Goal: Answer question/provide support: Share knowledge or assist other users

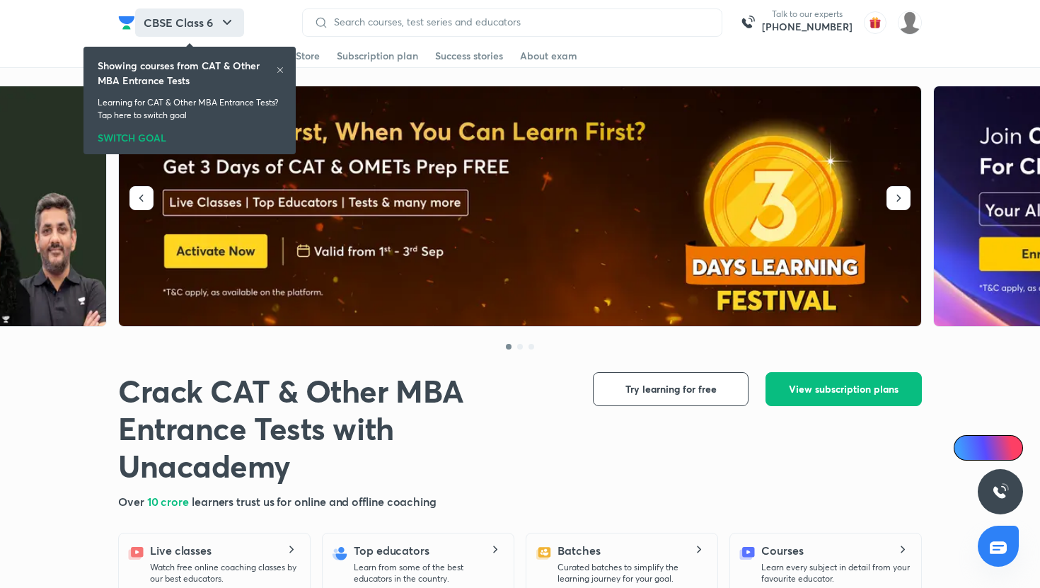
click at [221, 23] on icon "button" at bounding box center [227, 22] width 17 height 17
click at [272, 68] on h6 "Showing courses from CAT & Other MBA Entrance Tests" at bounding box center [187, 73] width 178 height 30
click at [277, 71] on icon at bounding box center [280, 70] width 8 height 8
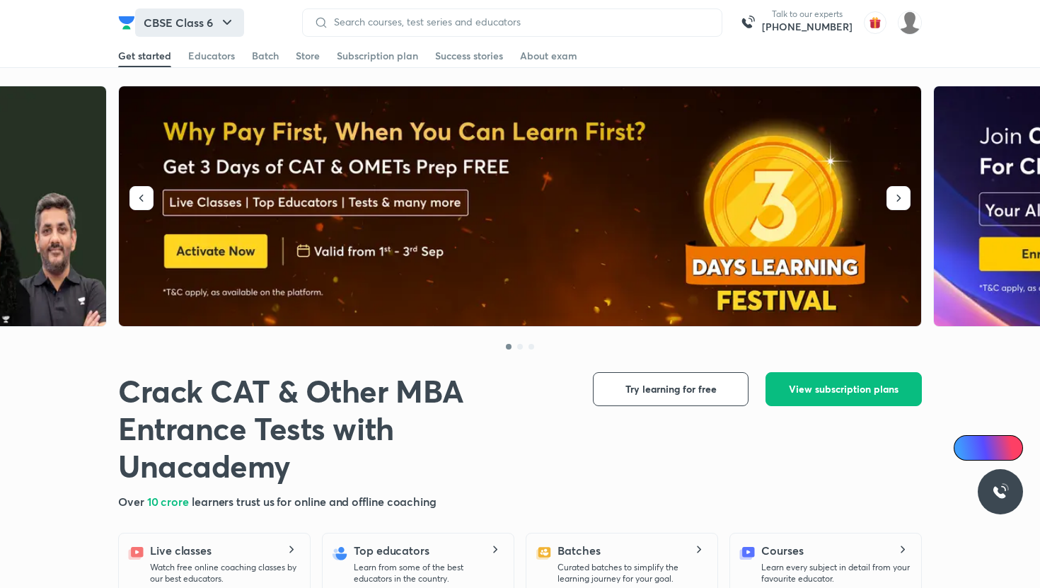
click at [236, 20] on icon "button" at bounding box center [227, 22] width 17 height 17
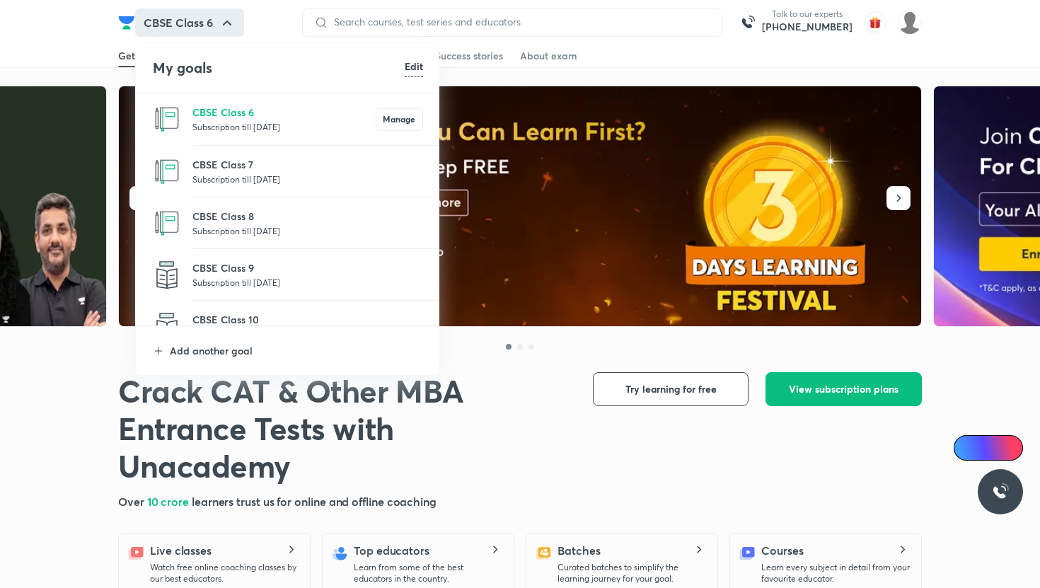
click at [228, 200] on li "CBSE Class 8 Subscription till 25 May 2026" at bounding box center [288, 223] width 304 height 52
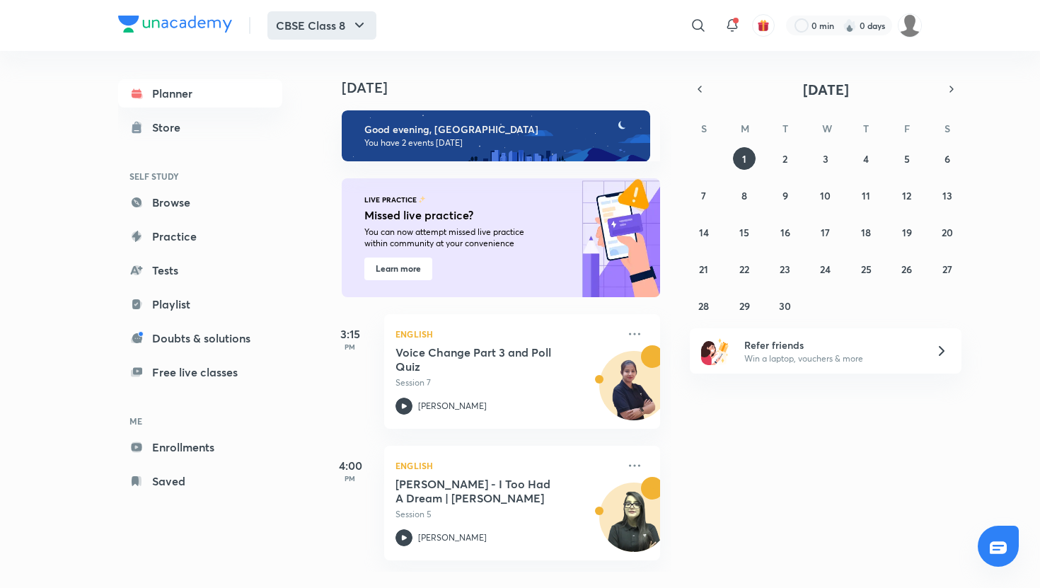
click at [347, 33] on button "CBSE Class 8" at bounding box center [321, 25] width 109 height 28
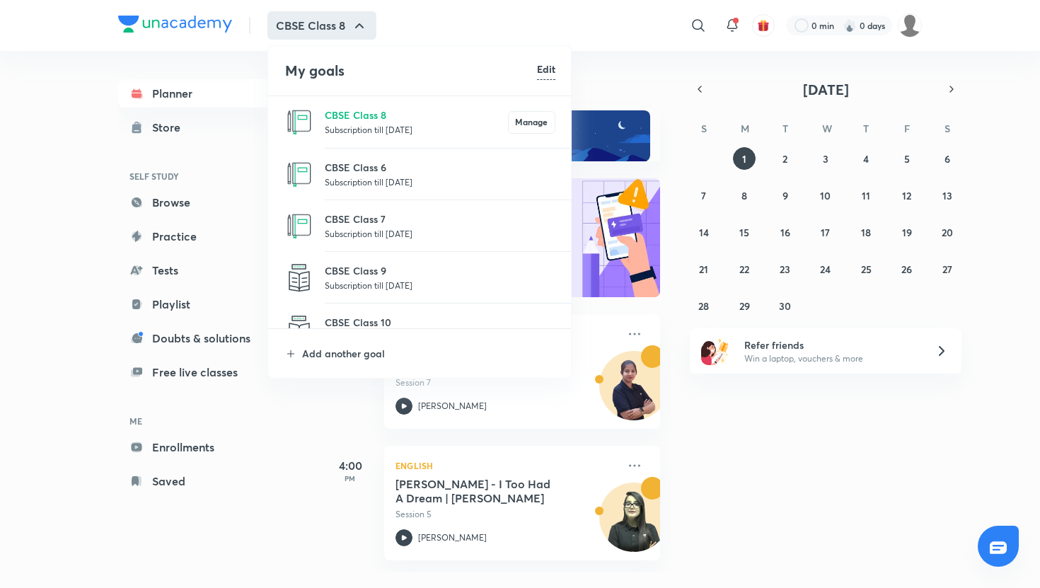
click at [540, 33] on div at bounding box center [520, 294] width 1040 height 588
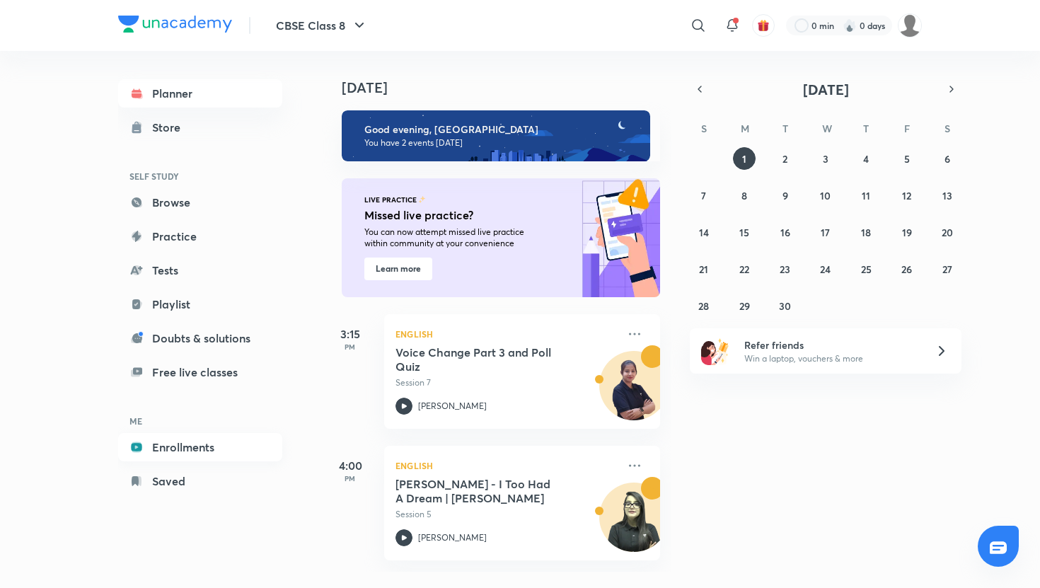
click at [199, 459] on link "Enrollments" at bounding box center [200, 447] width 164 height 28
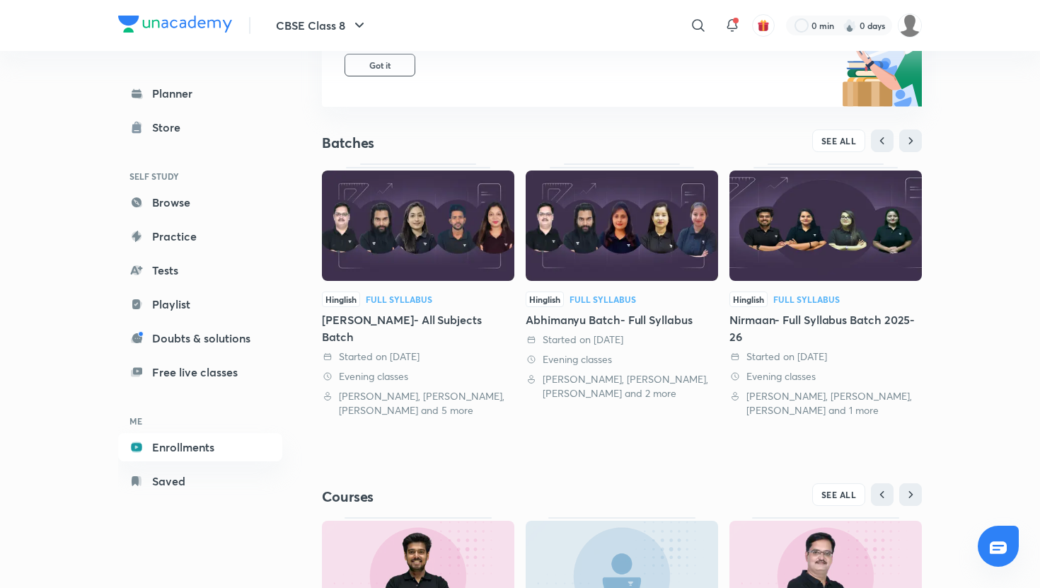
scroll to position [195, 0]
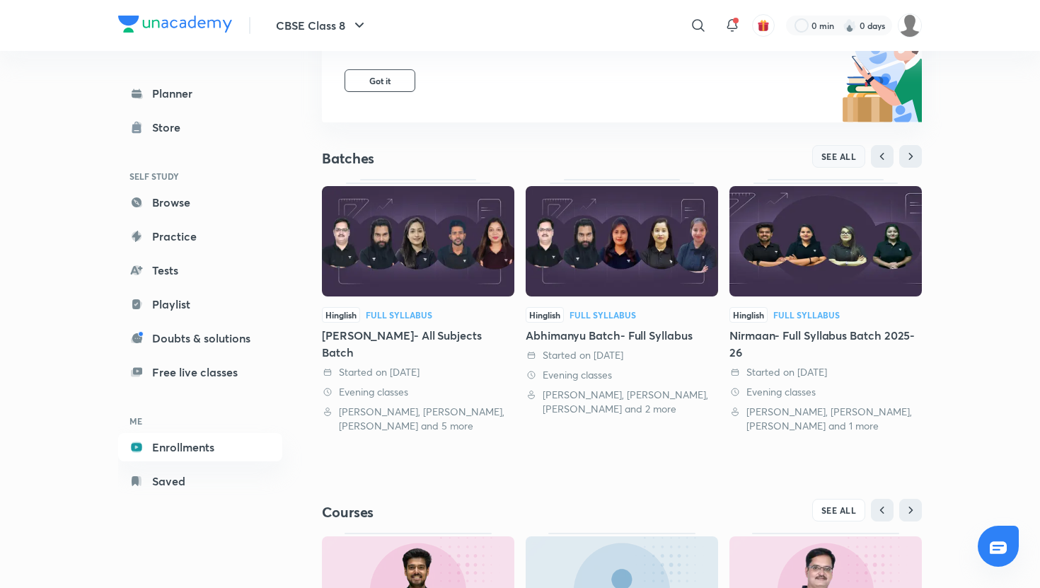
click at [852, 159] on span "SEE ALL" at bounding box center [838, 156] width 35 height 10
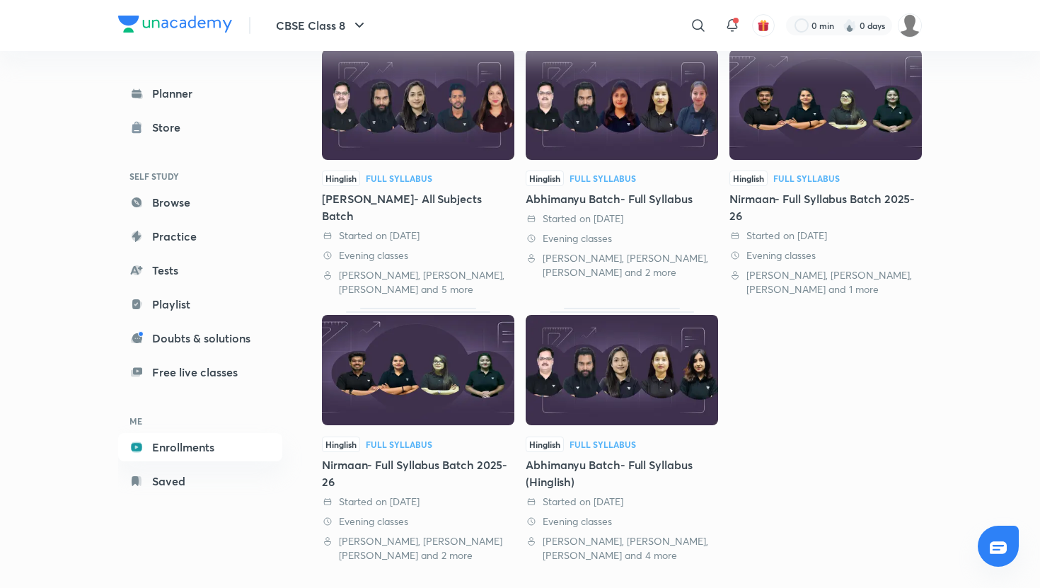
scroll to position [156, 0]
click at [633, 463] on div "Abhimanyu Batch- Full Syllabus (Hinglish)" at bounding box center [622, 474] width 192 height 34
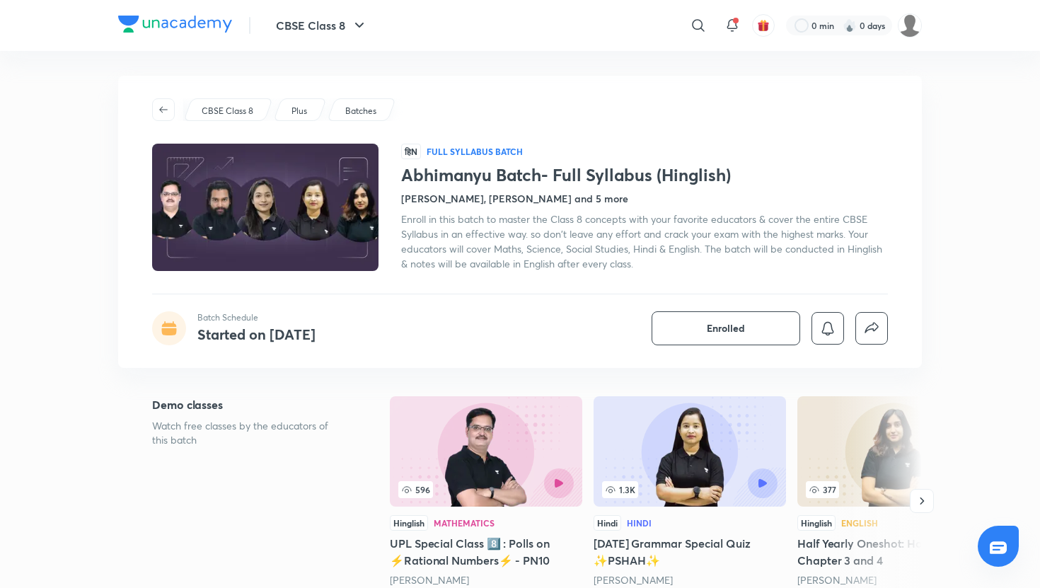
scroll to position [5, 0]
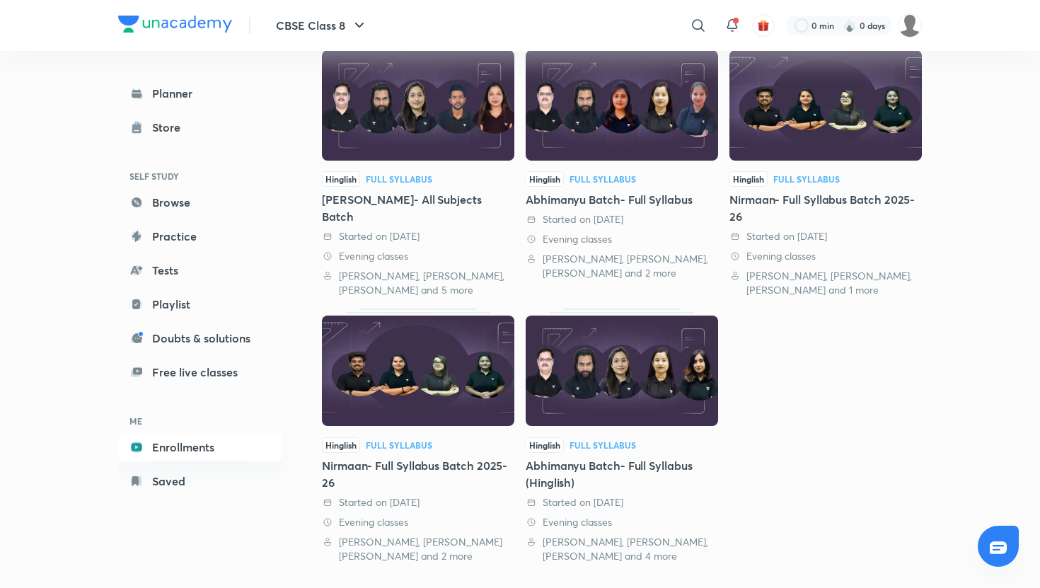
scroll to position [157, 0]
click at [674, 473] on div "Abhimanyu Batch- Full Syllabus (Hinglish)" at bounding box center [622, 473] width 192 height 34
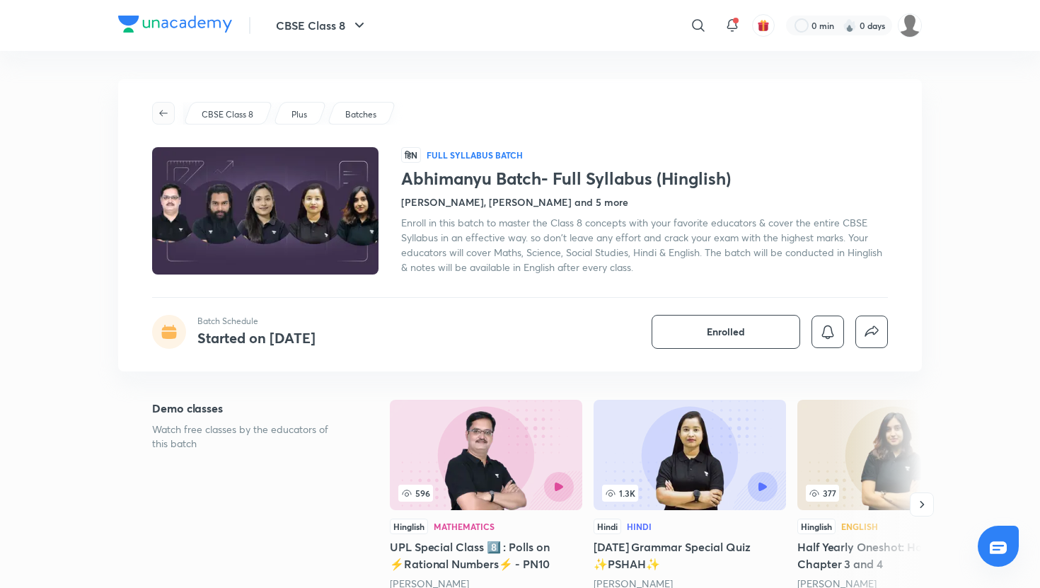
click at [168, 114] on icon "button" at bounding box center [163, 113] width 11 height 11
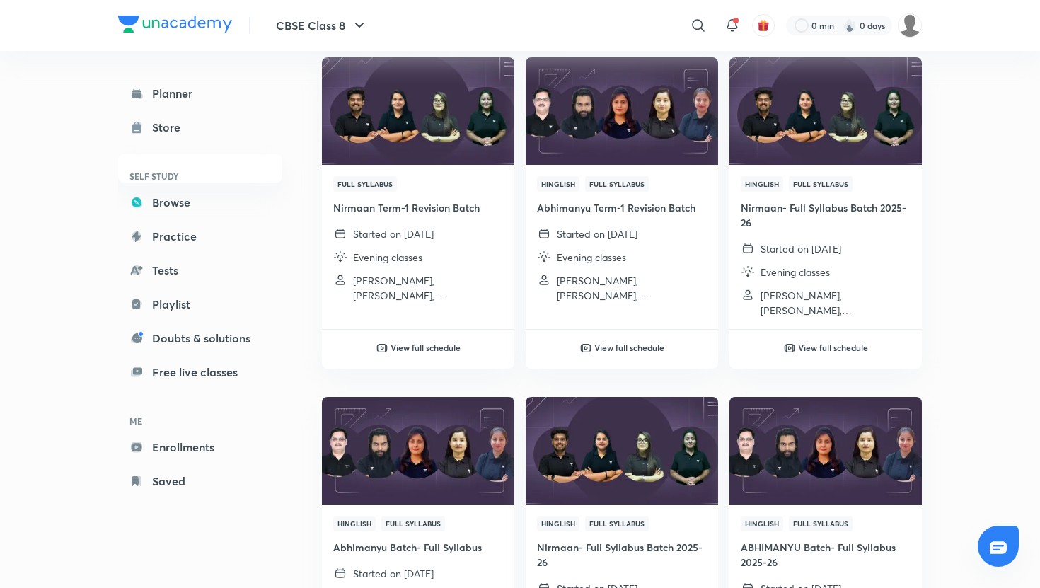
scroll to position [141, 0]
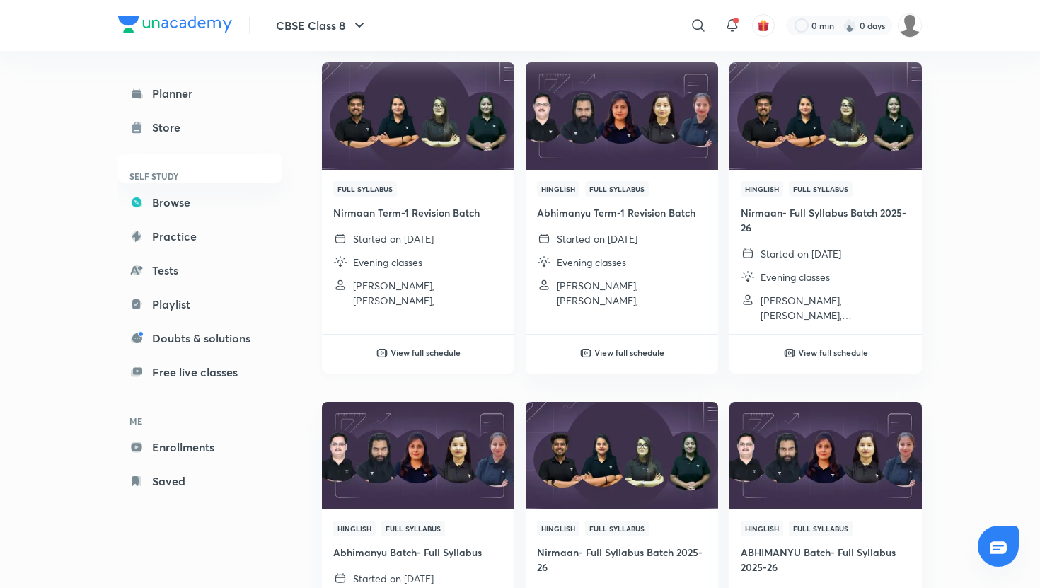
click at [409, 219] on h4 "Nirmaan Term-1 Revision Batch" at bounding box center [418, 212] width 170 height 15
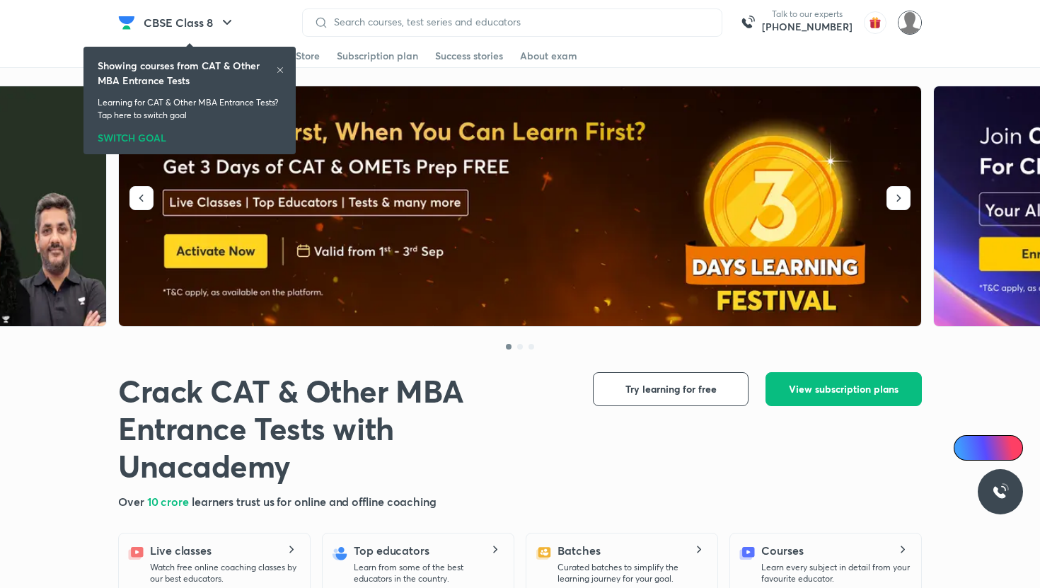
click at [915, 28] on img at bounding box center [910, 23] width 24 height 24
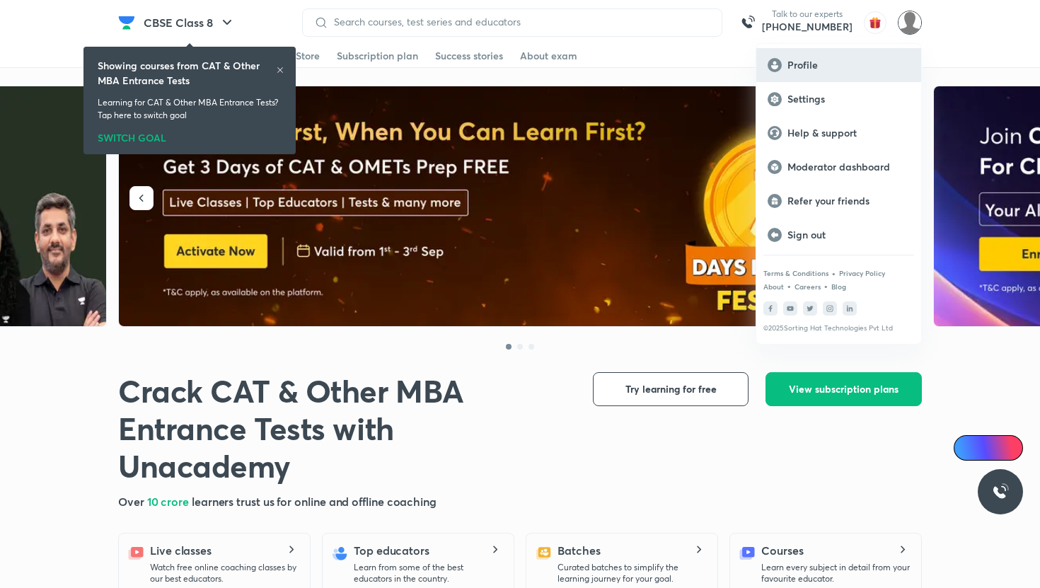
click at [847, 66] on p "Profile" at bounding box center [848, 65] width 122 height 13
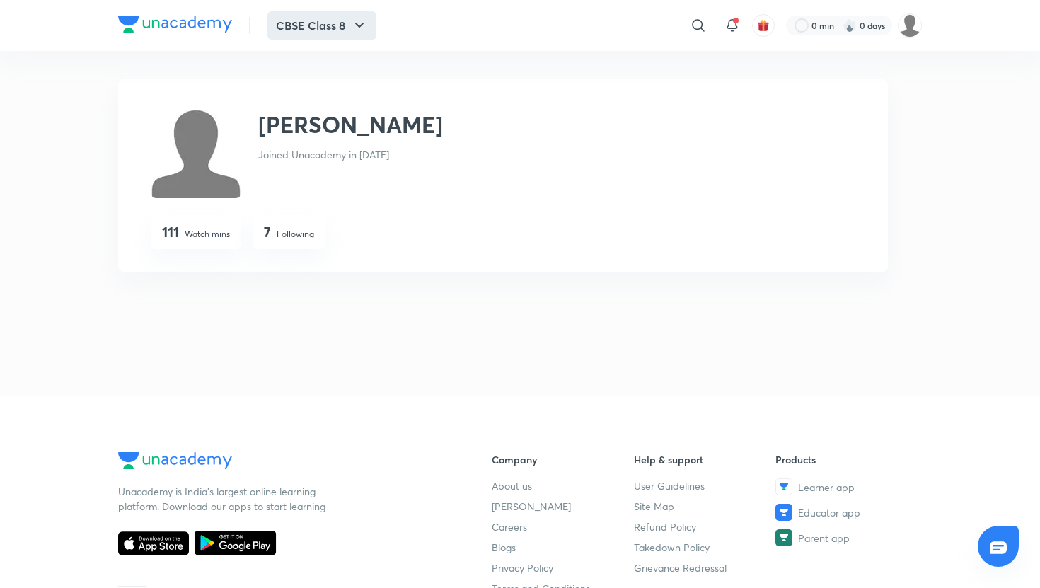
click at [351, 13] on button "CBSE Class 8" at bounding box center [321, 25] width 109 height 28
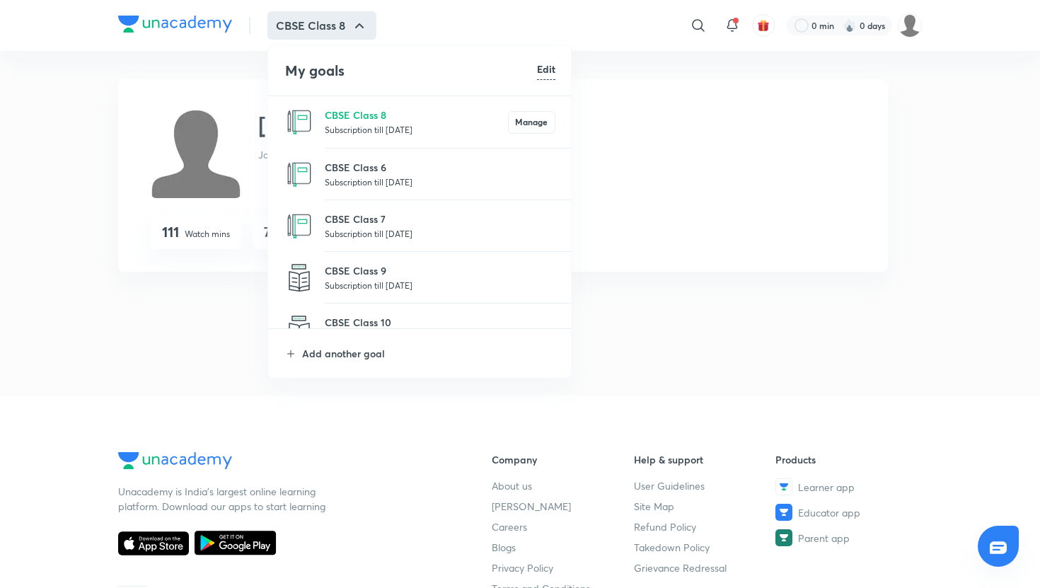
click at [356, 156] on li "CBSE Class 6 Subscription till 25 May 2026" at bounding box center [420, 175] width 304 height 52
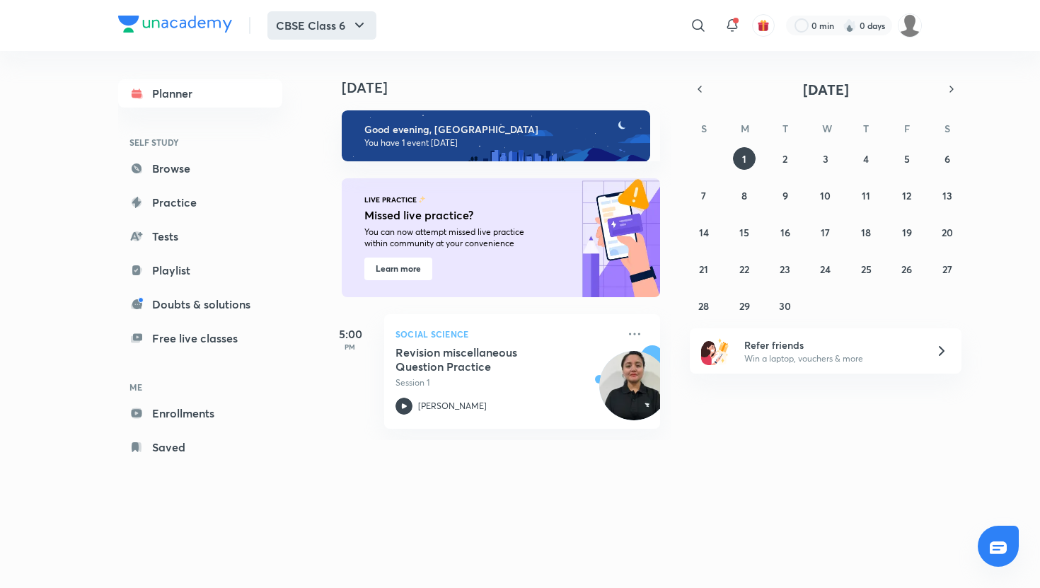
click at [360, 25] on icon "button" at bounding box center [359, 25] width 8 height 5
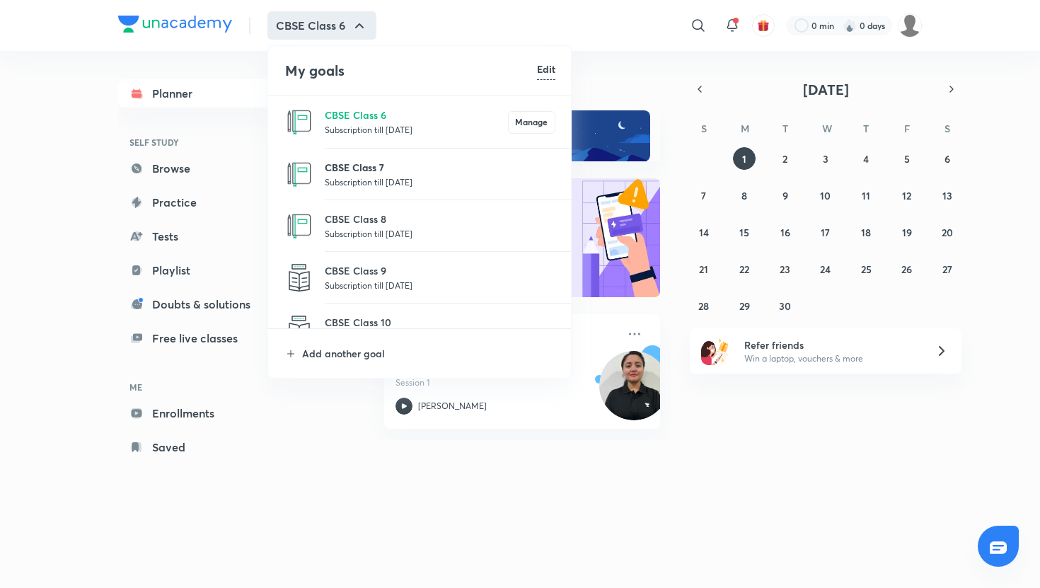
click at [365, 165] on p "CBSE Class 7" at bounding box center [440, 167] width 231 height 15
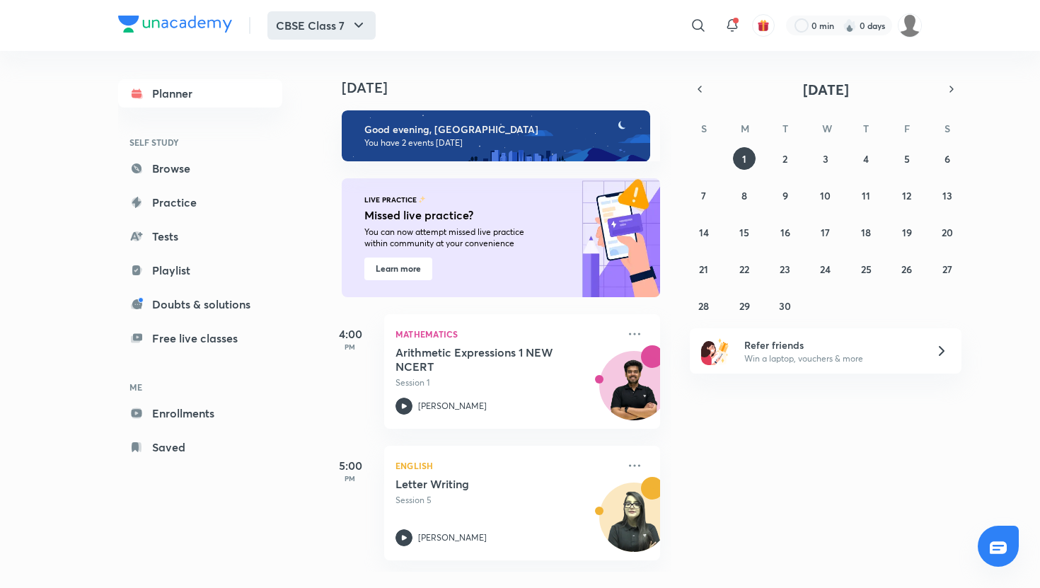
click at [333, 25] on button "CBSE Class 7" at bounding box center [321, 25] width 108 height 28
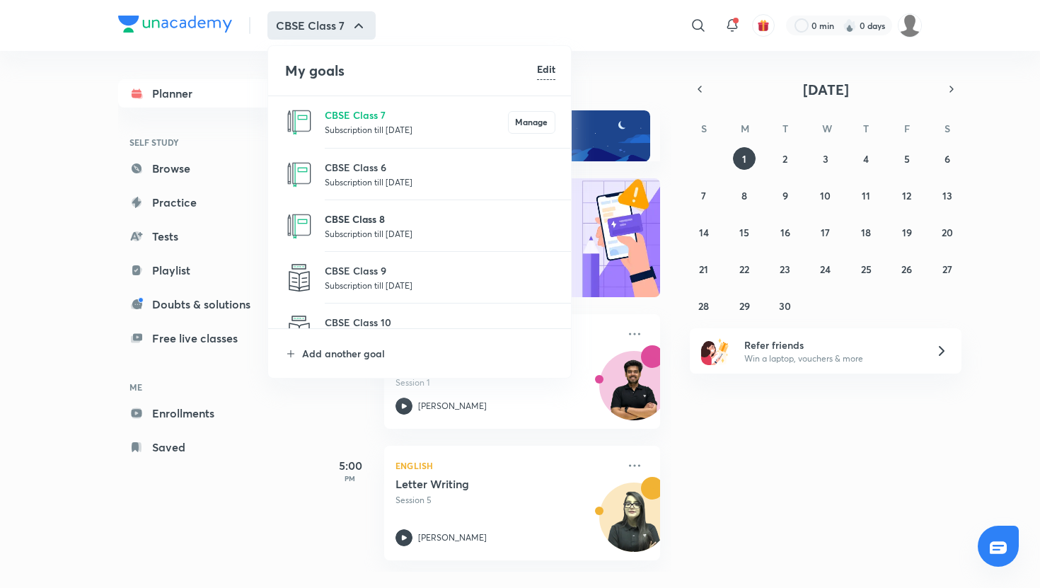
click at [366, 223] on p "CBSE Class 8" at bounding box center [440, 218] width 231 height 15
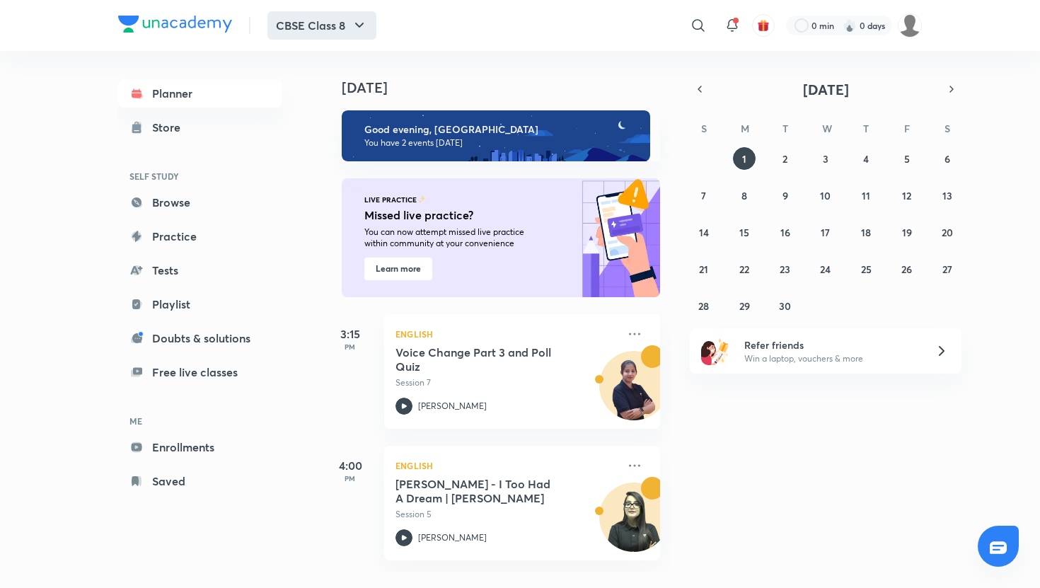
click at [330, 35] on button "CBSE Class 8" at bounding box center [321, 25] width 109 height 28
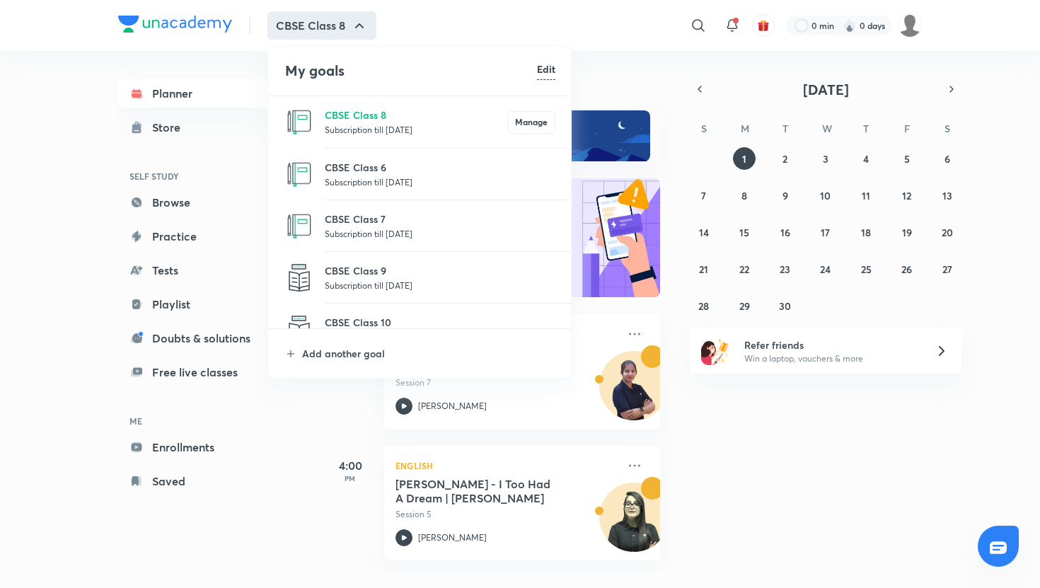
click at [326, 281] on p "Subscription till 25 May 2026" at bounding box center [440, 285] width 231 height 14
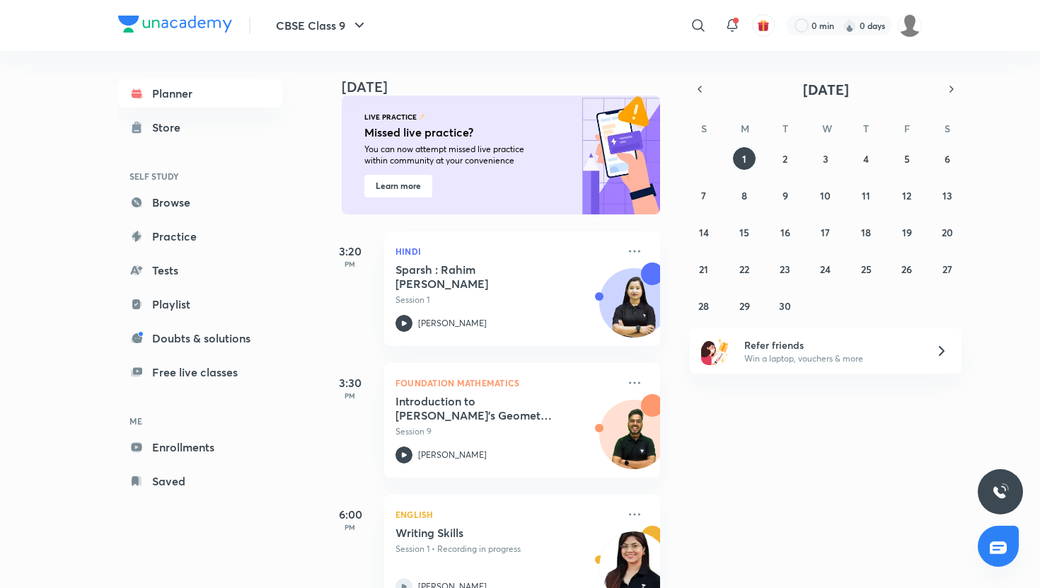
scroll to position [115, 0]
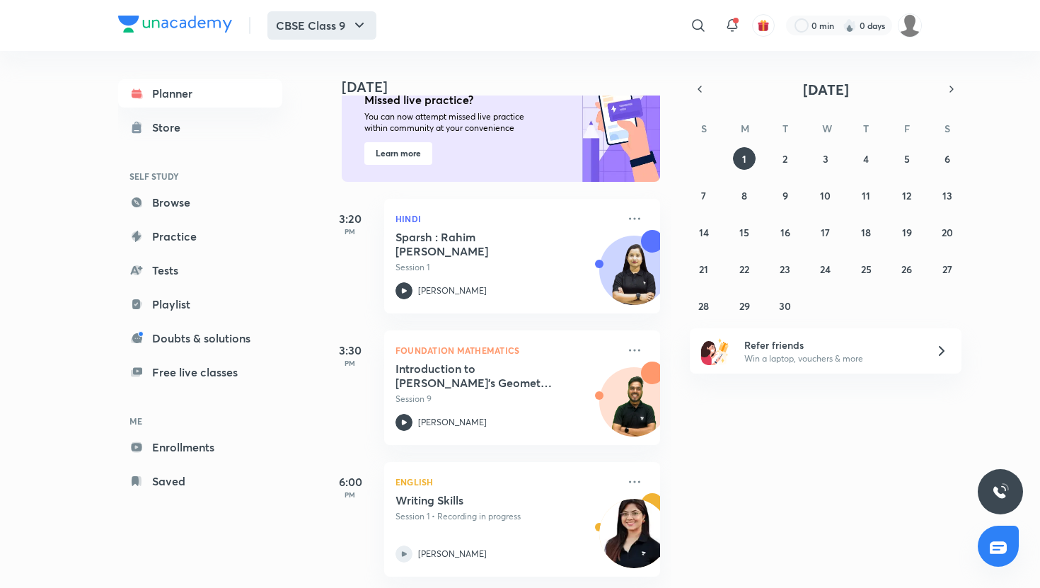
click at [349, 25] on button "CBSE Class 9" at bounding box center [321, 25] width 109 height 28
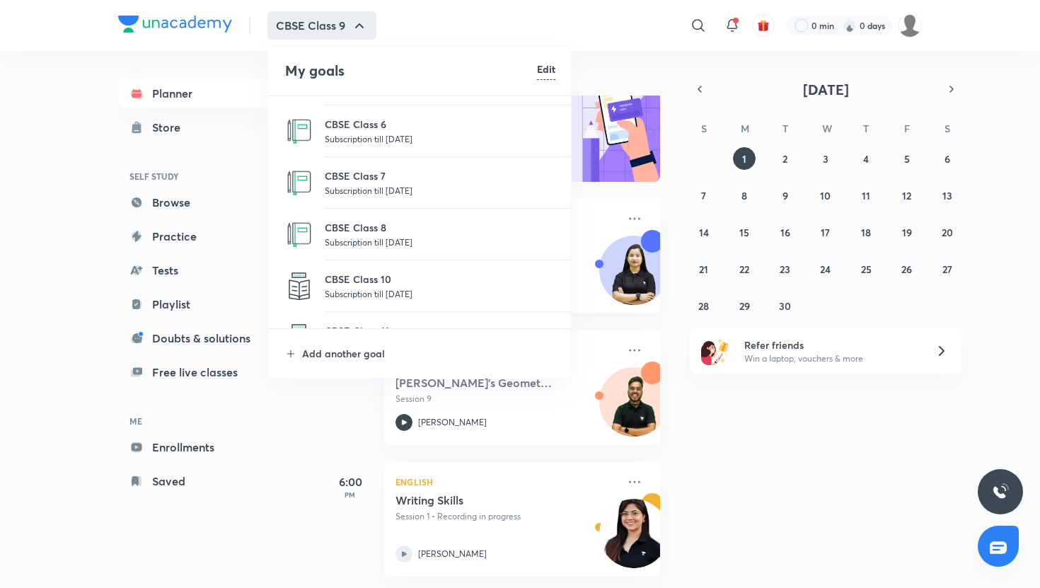
scroll to position [52, 0]
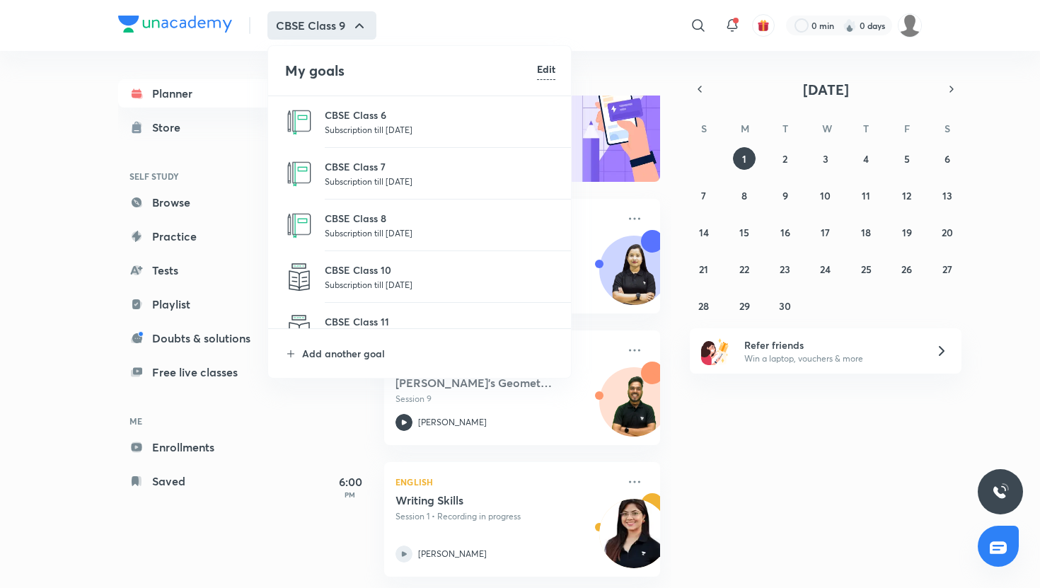
click at [354, 289] on p "Subscription till 25 May 2026" at bounding box center [440, 284] width 231 height 14
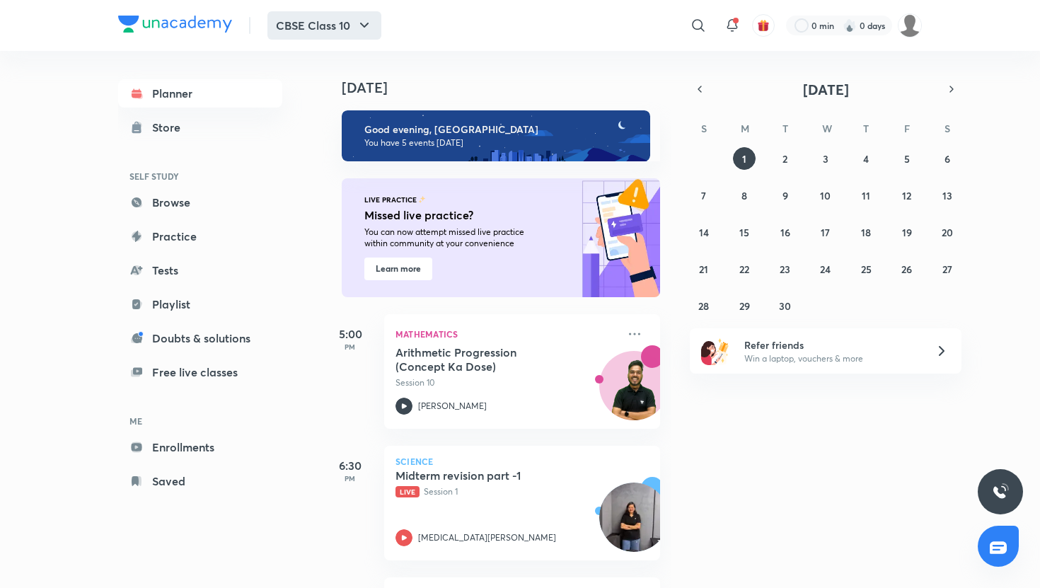
click at [339, 38] on button "CBSE Class 10" at bounding box center [324, 25] width 114 height 28
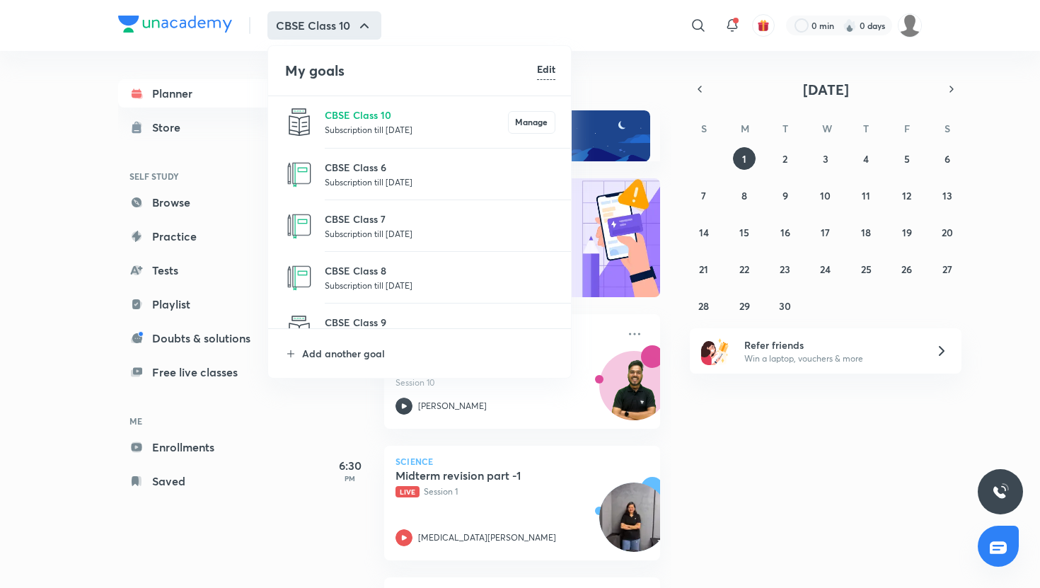
click at [769, 481] on div at bounding box center [520, 294] width 1040 height 588
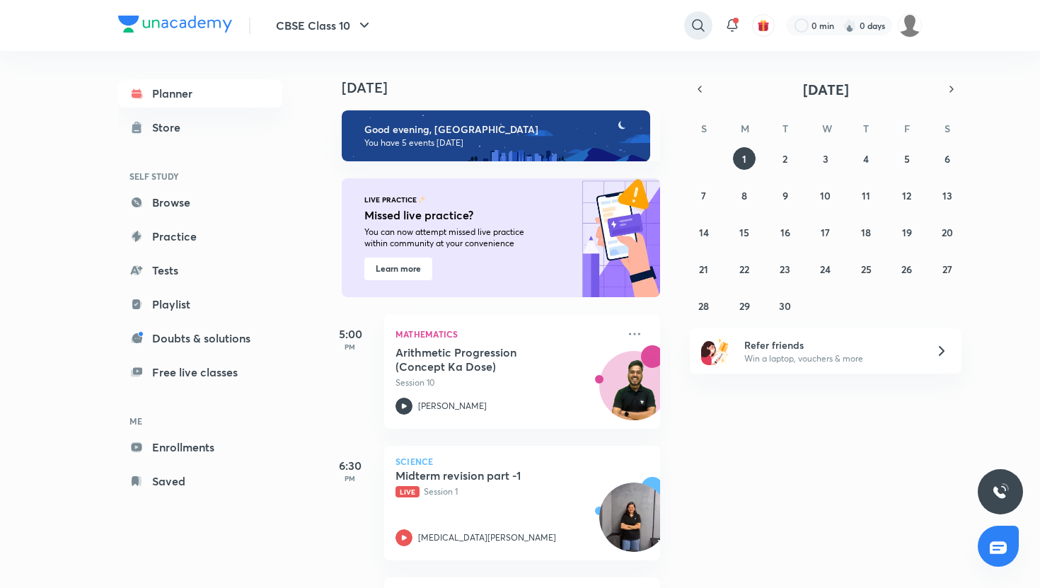
click at [692, 28] on icon at bounding box center [698, 25] width 12 height 12
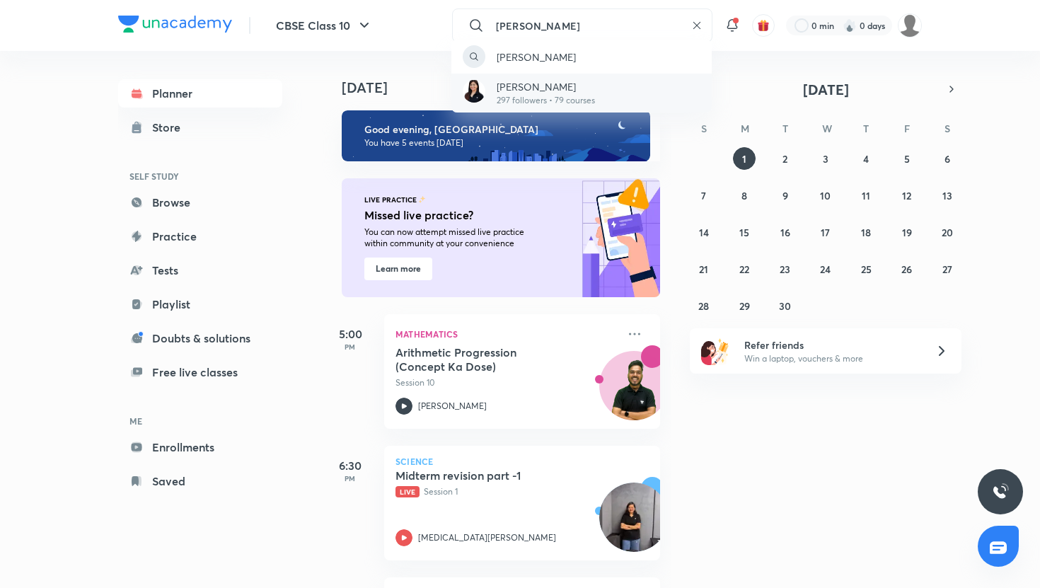
type input "lisha"
click at [619, 81] on div "Lisha Thakur 297 followers • 79 courses" at bounding box center [581, 93] width 260 height 39
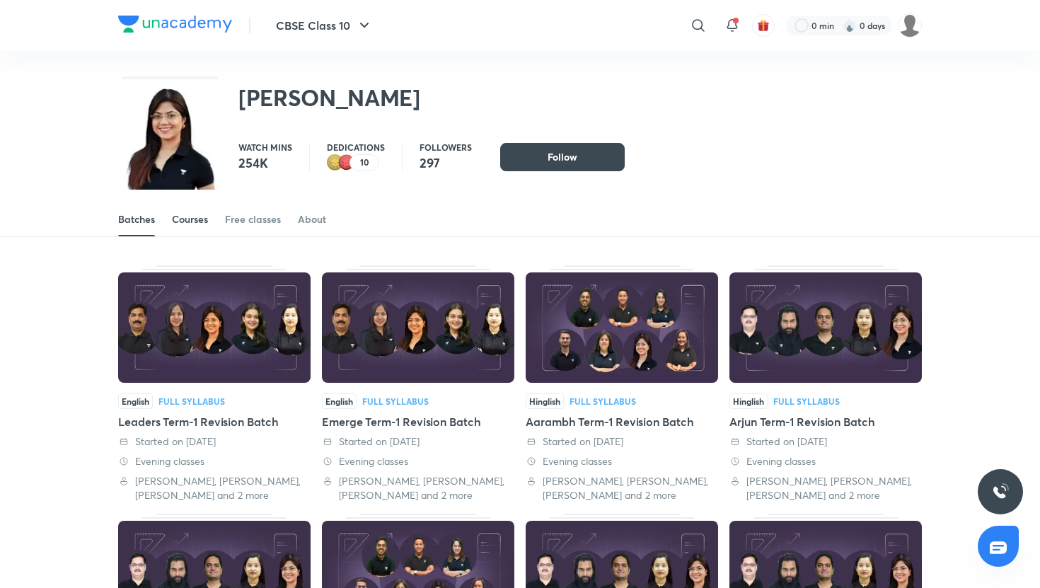
click at [205, 224] on div "Courses" at bounding box center [190, 219] width 36 height 14
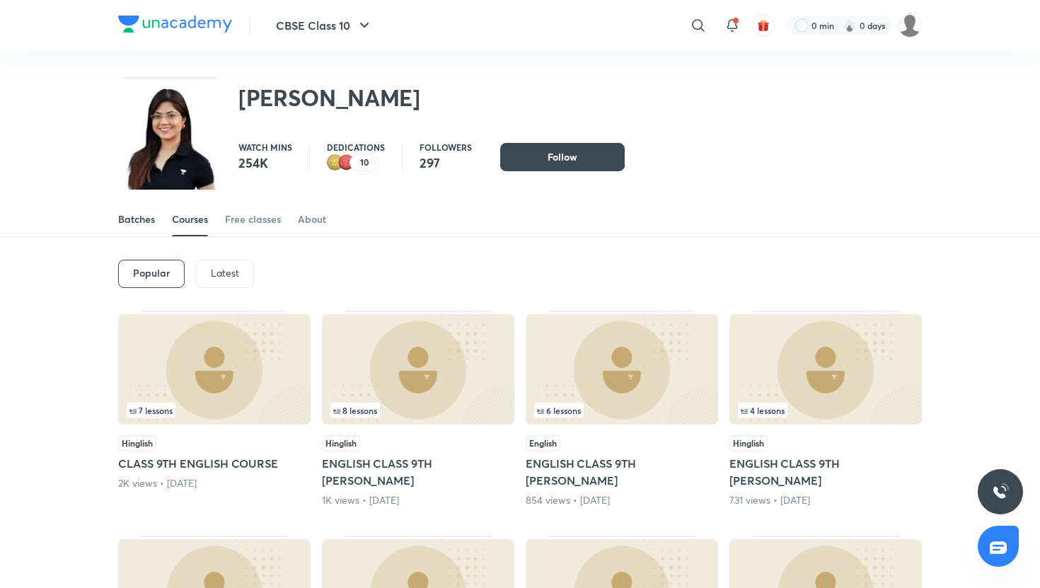
click at [142, 219] on div "Batches" at bounding box center [136, 219] width 37 height 14
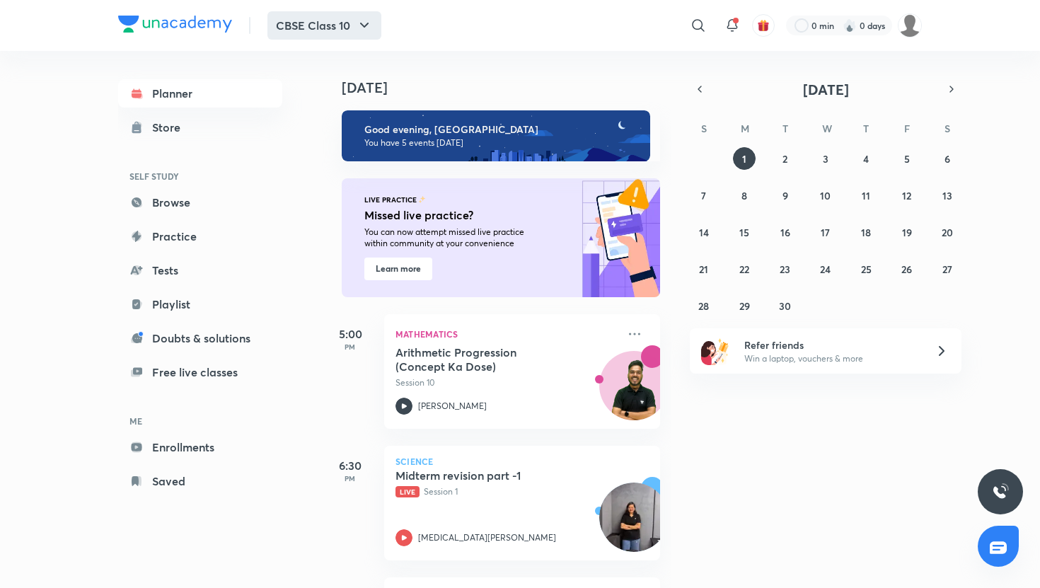
click at [340, 23] on button "CBSE Class 10" at bounding box center [324, 25] width 114 height 28
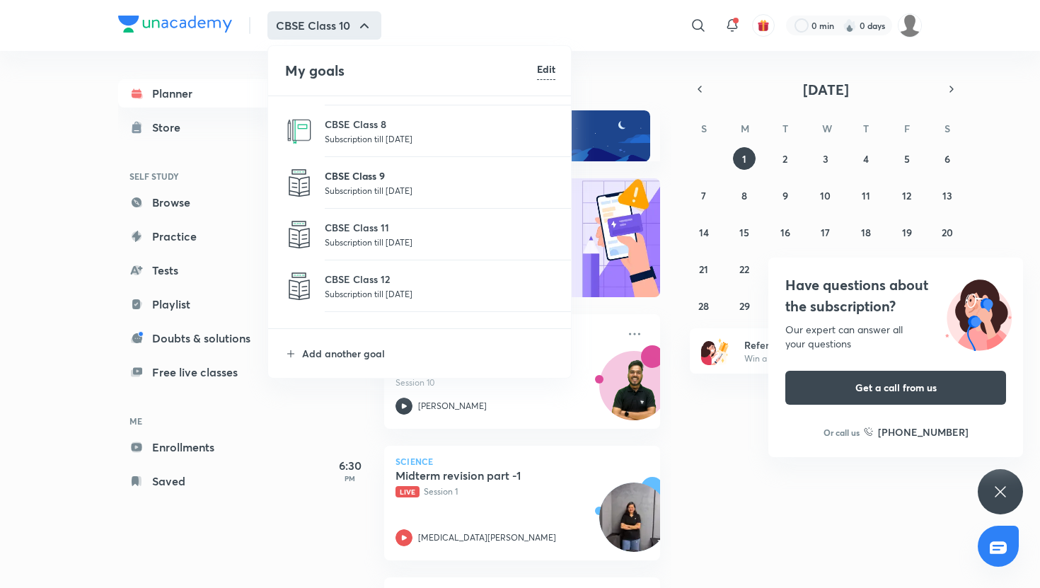
scroll to position [149, 0]
click at [364, 245] on li "CBSE Class 11 Subscription till 25 May 2026" at bounding box center [420, 232] width 304 height 52
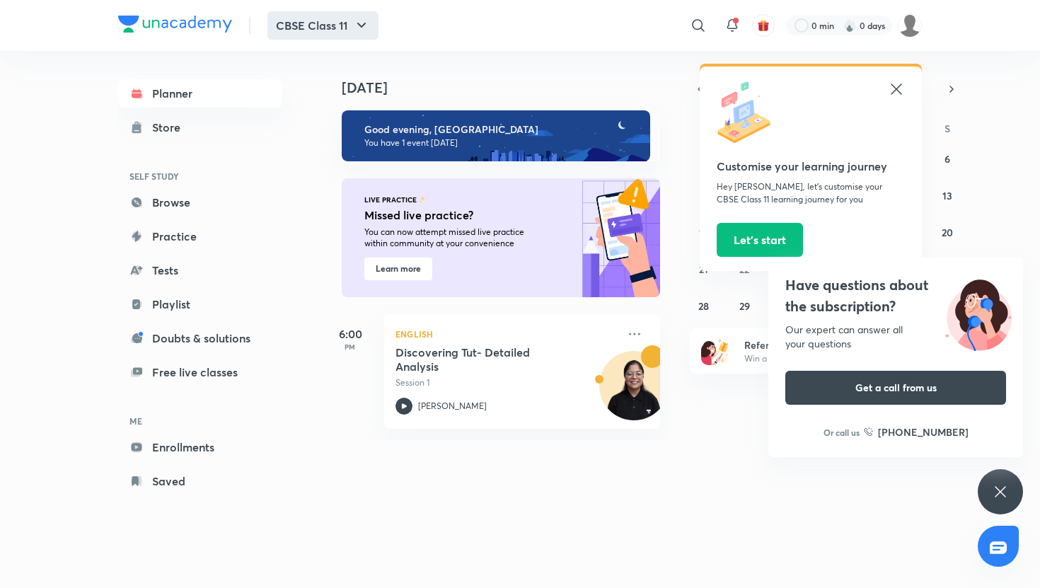
click at [355, 21] on icon "button" at bounding box center [361, 25] width 17 height 17
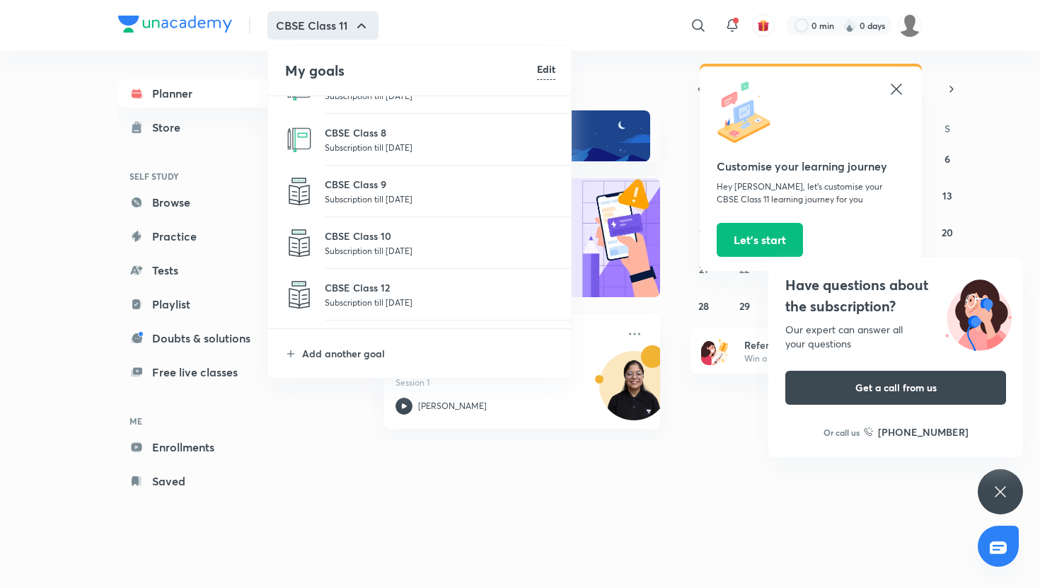
scroll to position [164, 0]
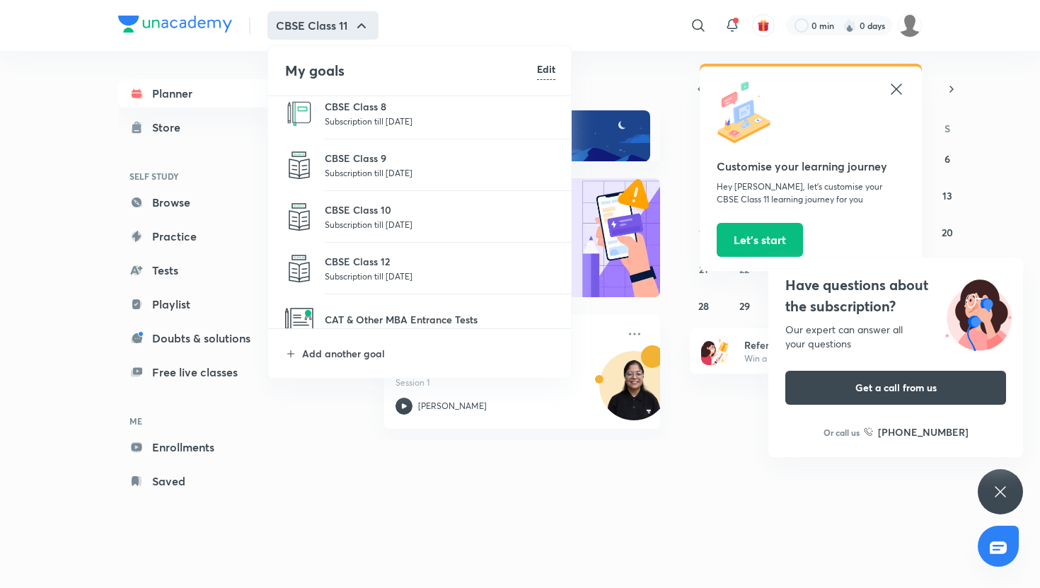
click at [383, 272] on p "Subscription till 25 May 2026" at bounding box center [440, 276] width 231 height 14
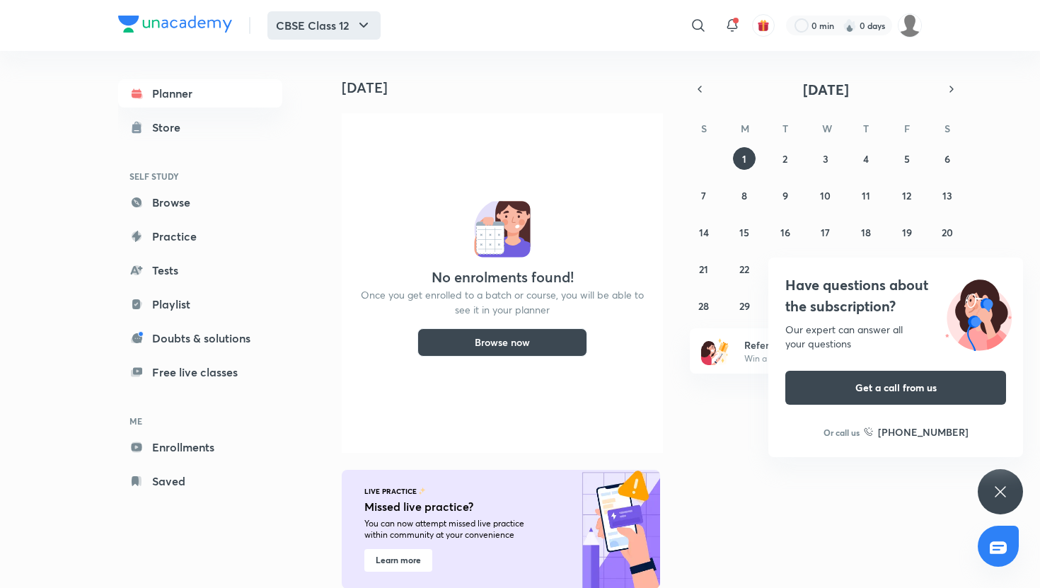
click at [349, 21] on button "CBSE Class 12" at bounding box center [323, 25] width 113 height 28
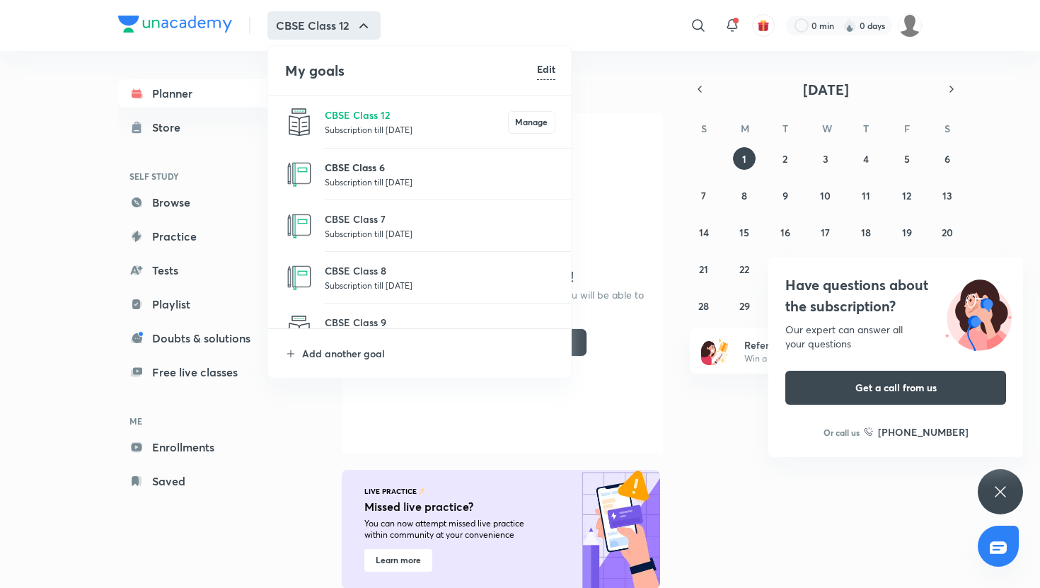
click at [356, 163] on p "CBSE Class 6" at bounding box center [440, 167] width 231 height 15
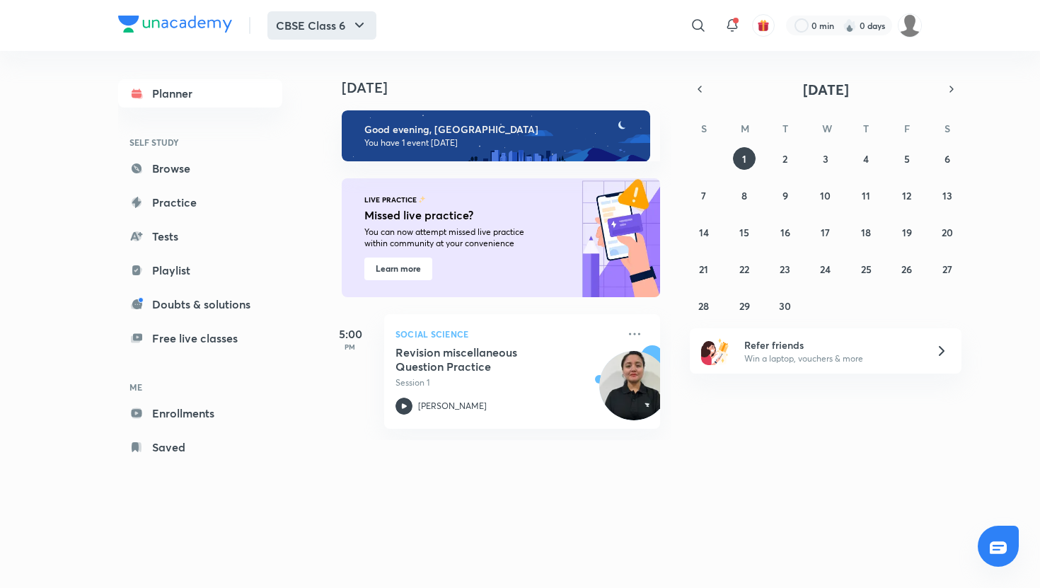
click at [350, 19] on button "CBSE Class 6" at bounding box center [321, 25] width 109 height 28
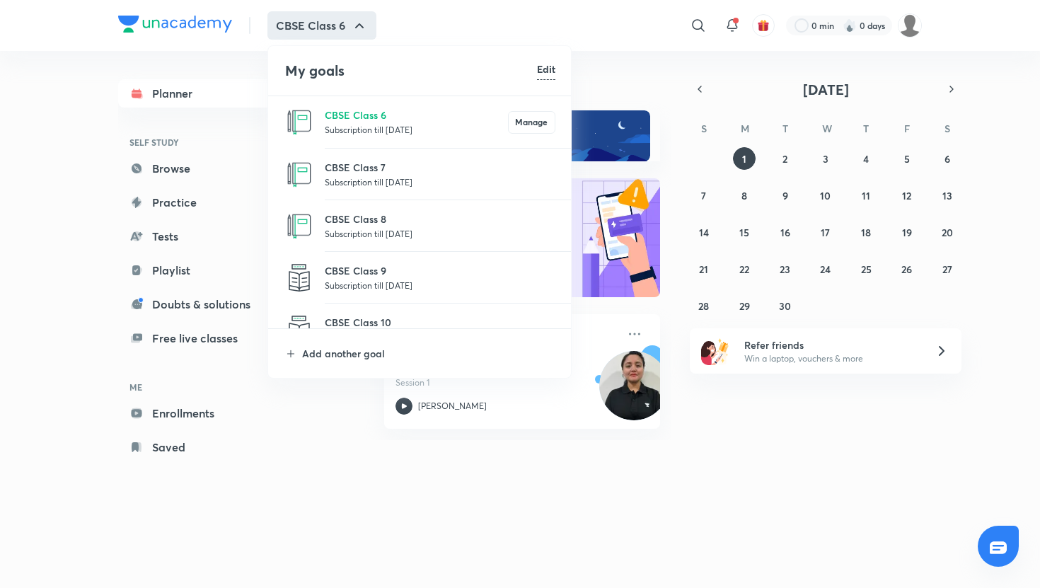
click at [368, 182] on p "Subscription till 25 May 2026" at bounding box center [440, 182] width 231 height 14
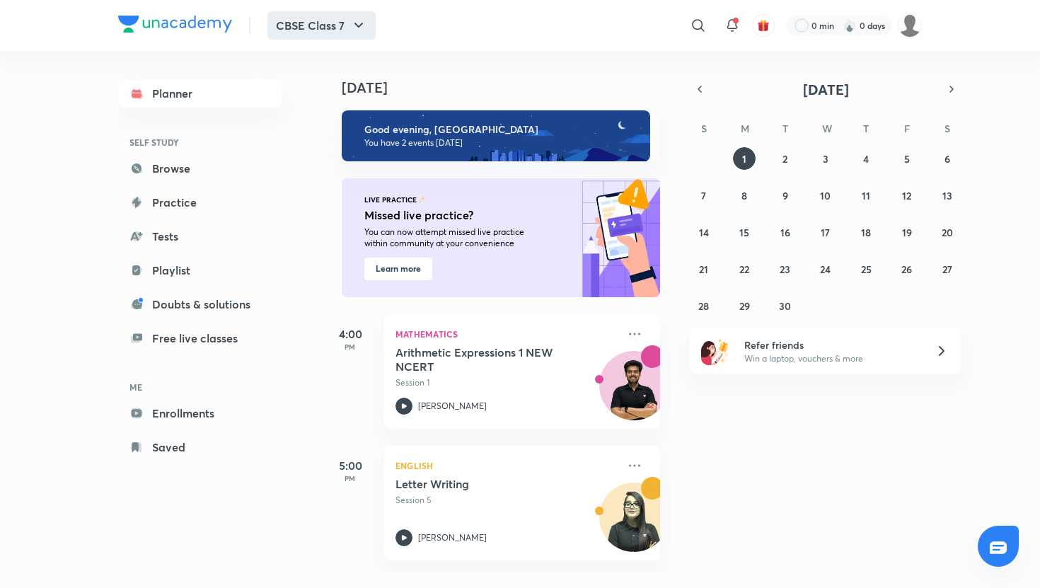
click at [352, 25] on icon "button" at bounding box center [358, 25] width 17 height 17
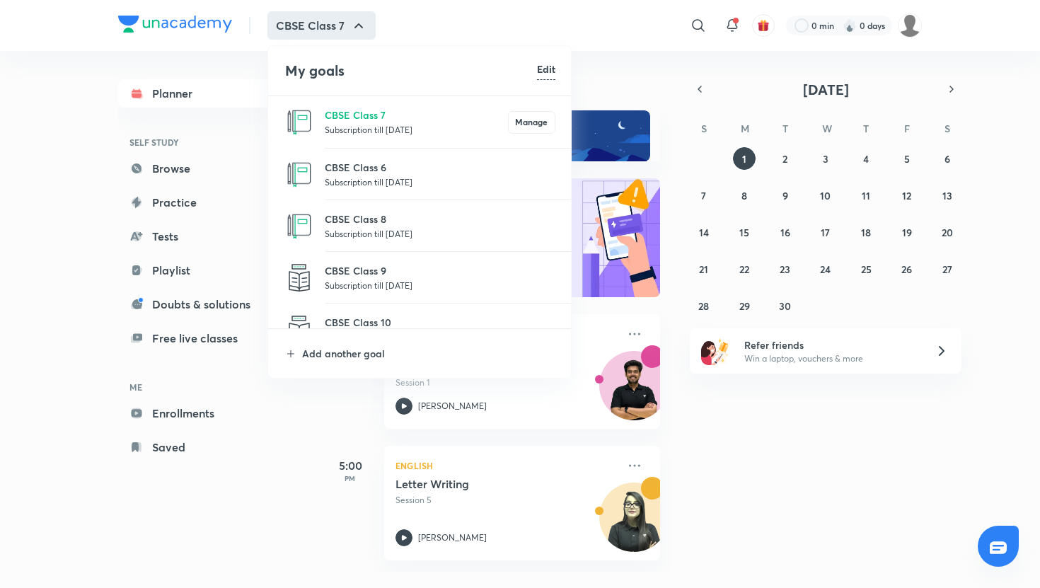
click at [373, 238] on p "Subscription till 25 May 2026" at bounding box center [440, 233] width 231 height 14
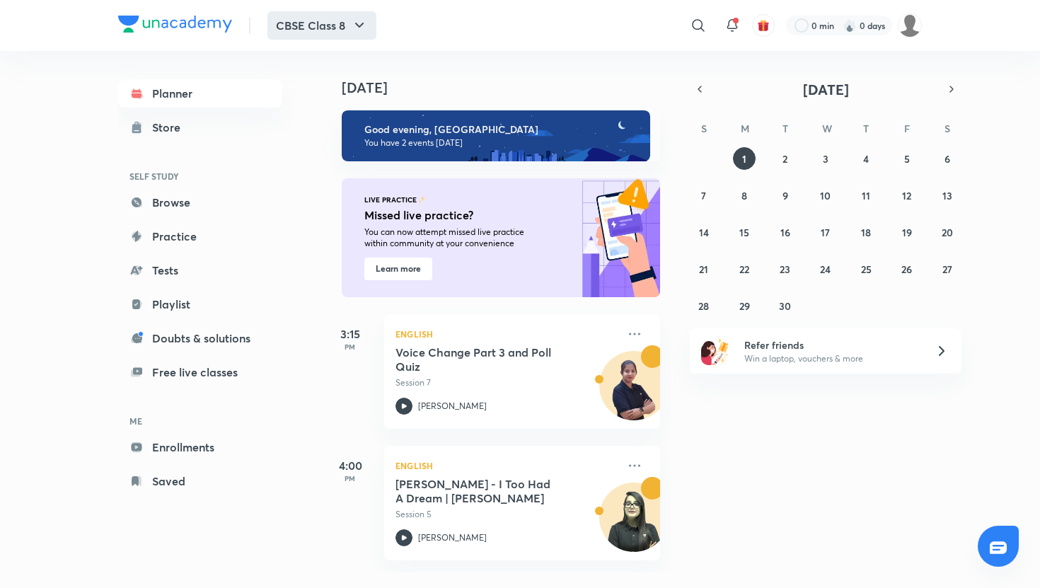
click at [286, 37] on button "CBSE Class 8" at bounding box center [321, 25] width 109 height 28
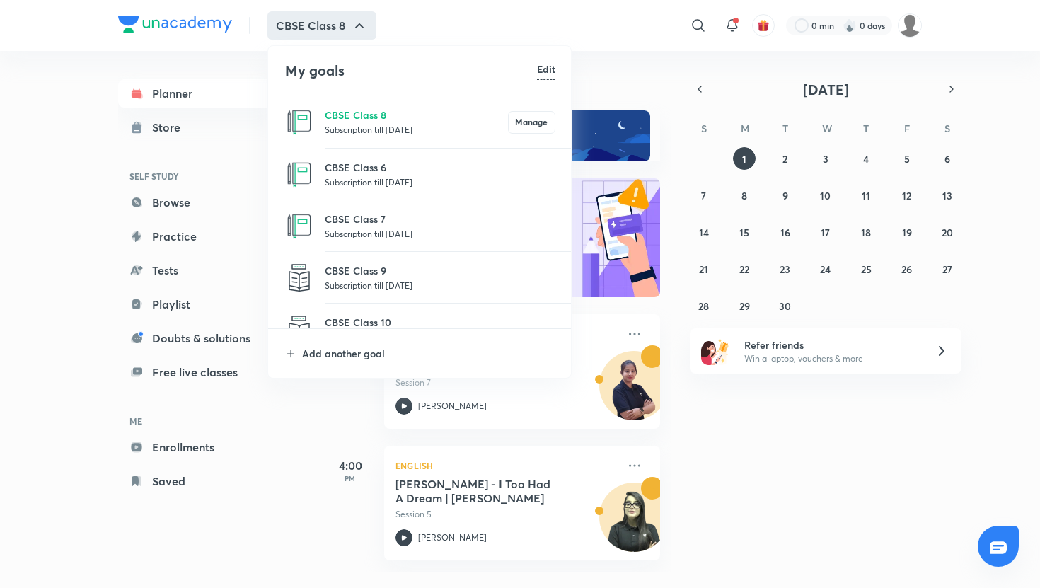
click at [252, 224] on div at bounding box center [520, 294] width 1040 height 588
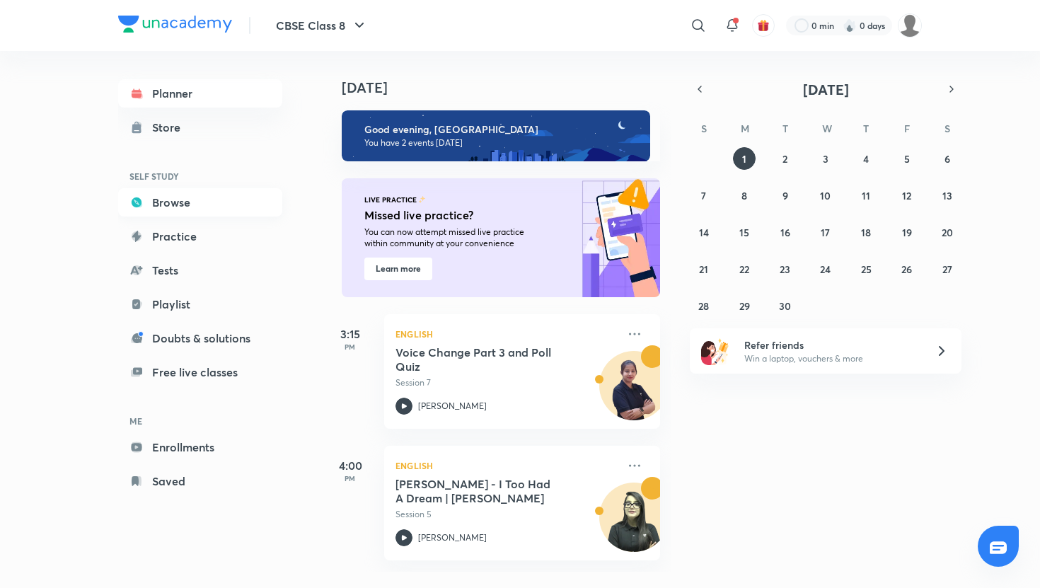
click at [256, 195] on link "Browse" at bounding box center [200, 202] width 164 height 28
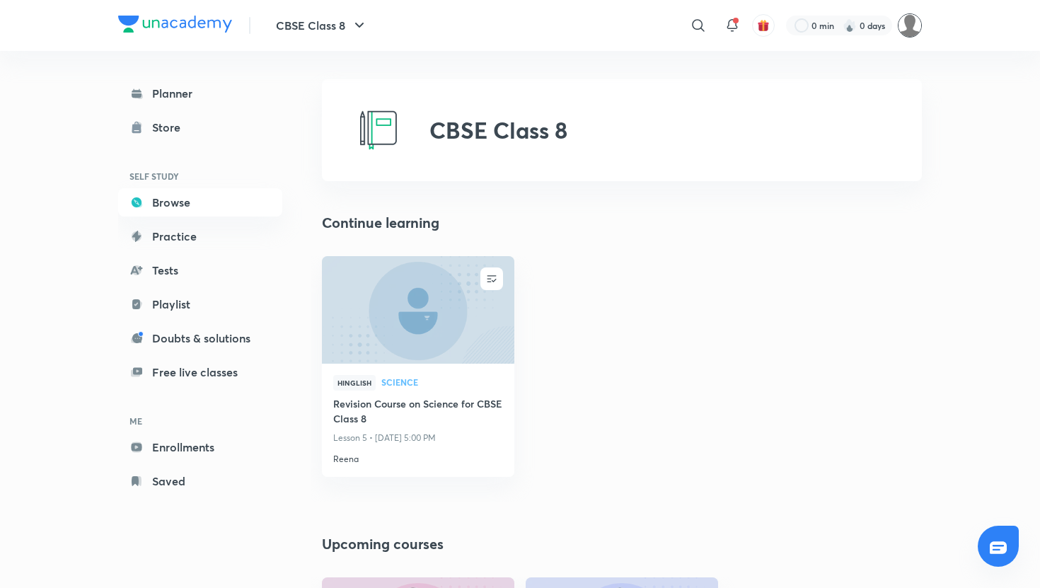
click at [900, 33] on img at bounding box center [910, 25] width 24 height 24
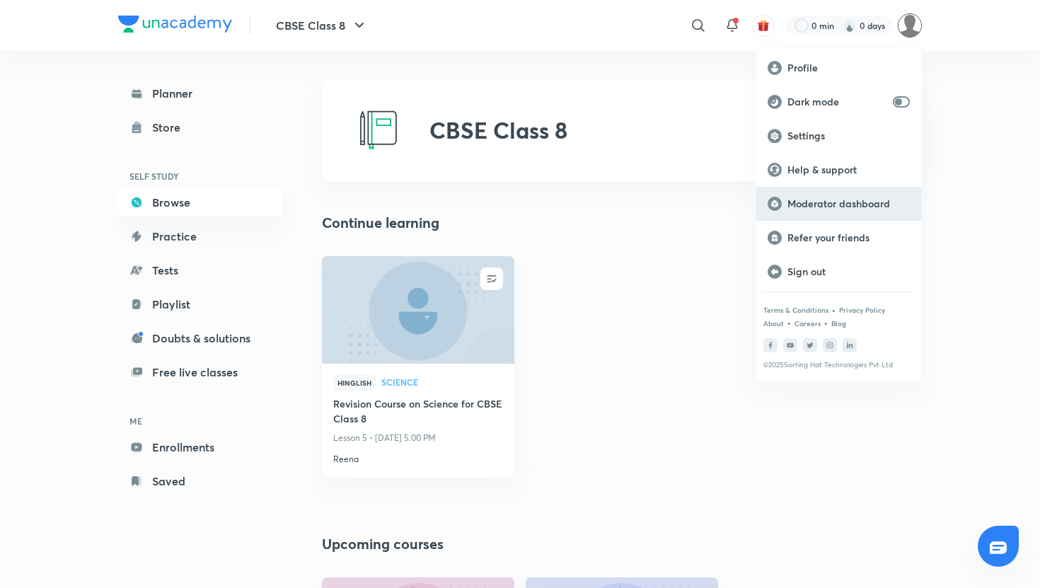
click at [813, 198] on p "Moderator dashboard" at bounding box center [848, 203] width 122 height 13
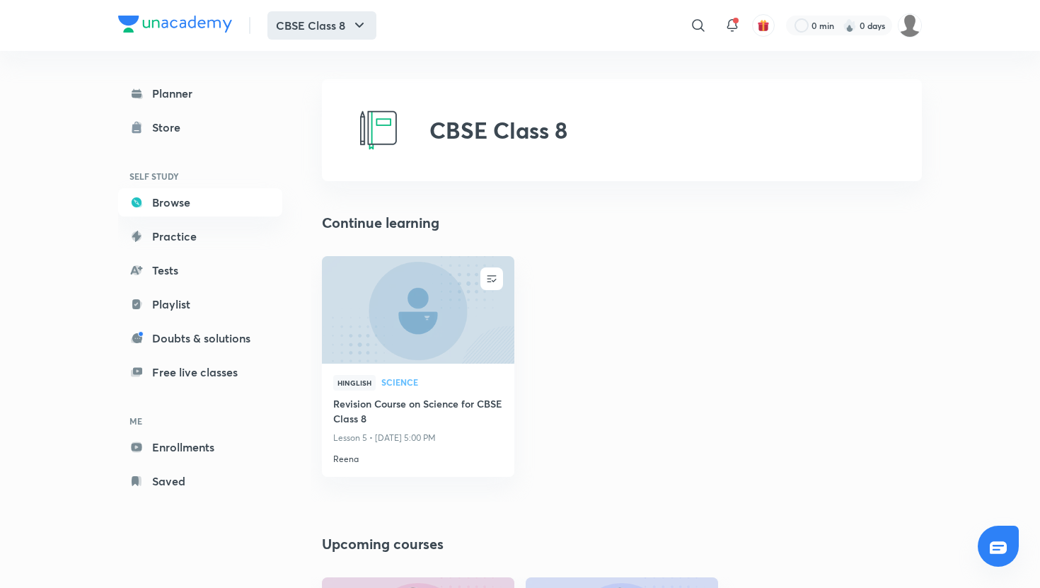
click at [308, 27] on button "CBSE Class 8" at bounding box center [321, 25] width 109 height 28
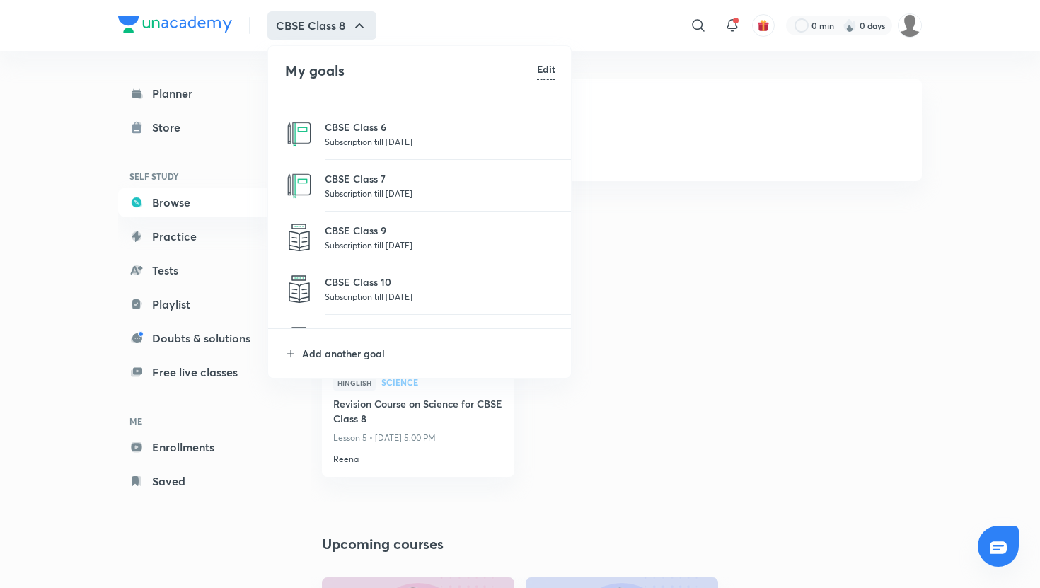
scroll to position [42, 0]
click at [362, 287] on p "CBSE Class 10" at bounding box center [440, 280] width 231 height 15
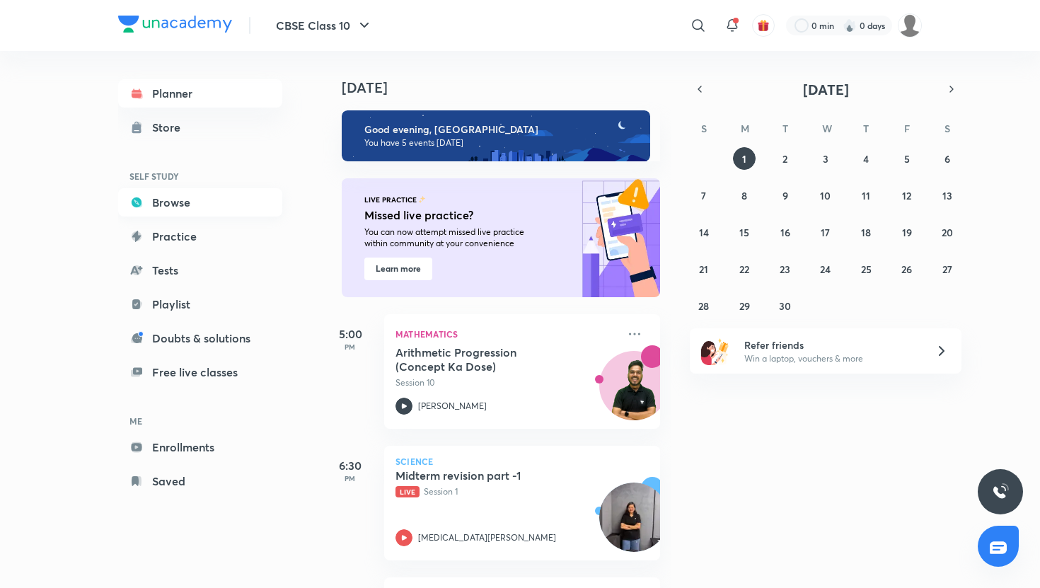
click at [216, 209] on link "Browse" at bounding box center [200, 202] width 164 height 28
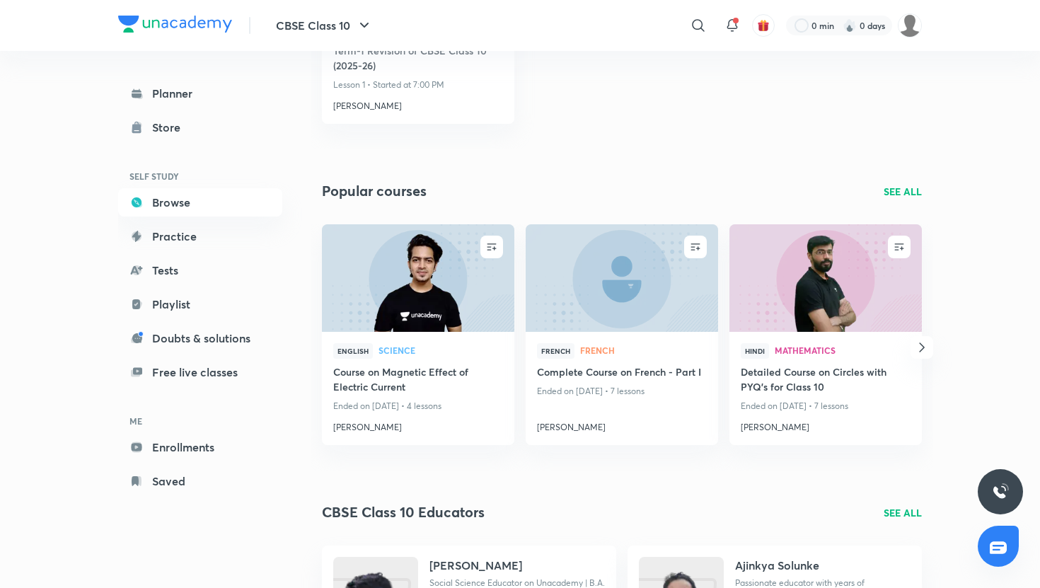
scroll to position [993, 0]
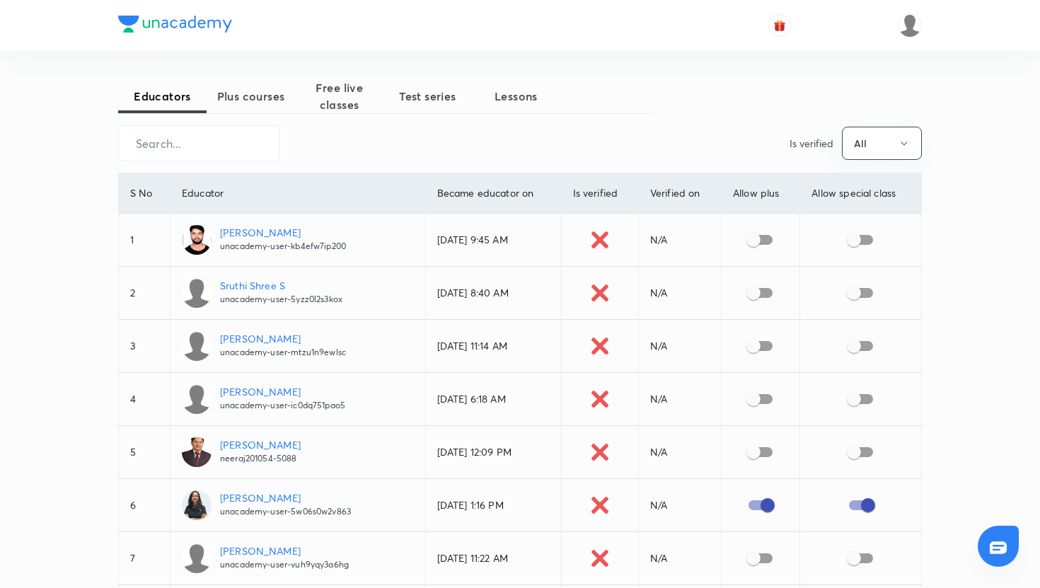
click at [233, 110] on button "Plus courses" at bounding box center [251, 96] width 88 height 34
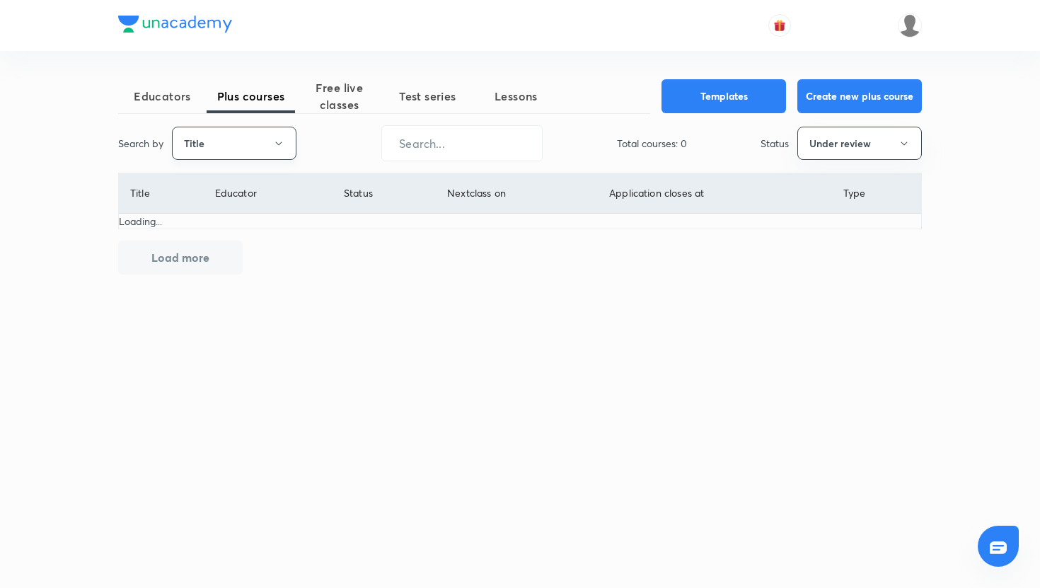
click at [223, 139] on button "Title" at bounding box center [234, 143] width 124 height 33
click at [223, 213] on span "Username" at bounding box center [234, 212] width 106 height 15
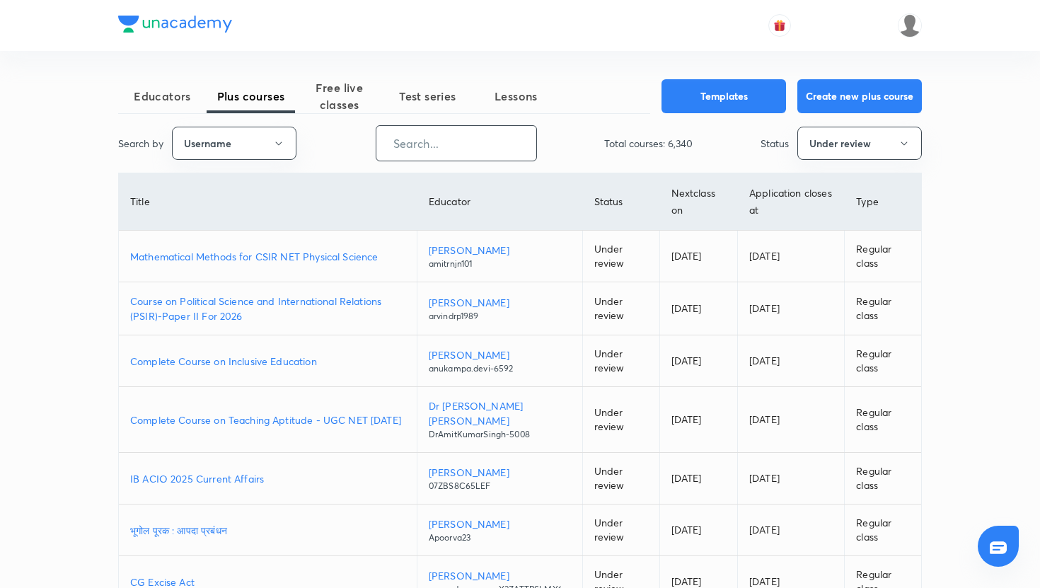
click at [423, 149] on input "text" at bounding box center [456, 143] width 160 height 36
paste input "lishathakur-3170"
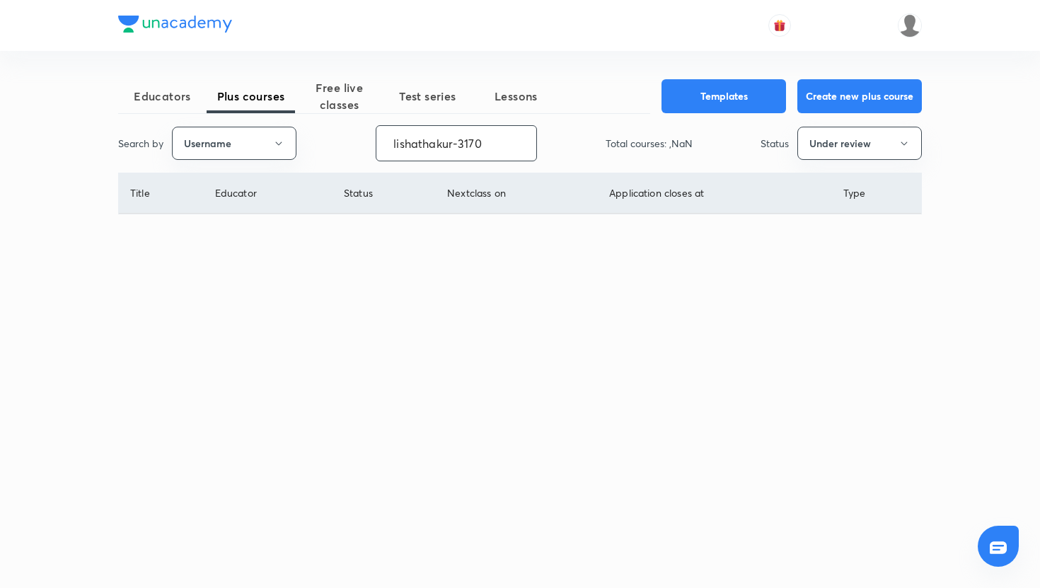
type input "lishathakur-3170"
click at [808, 148] on button "Under review" at bounding box center [859, 143] width 124 height 33
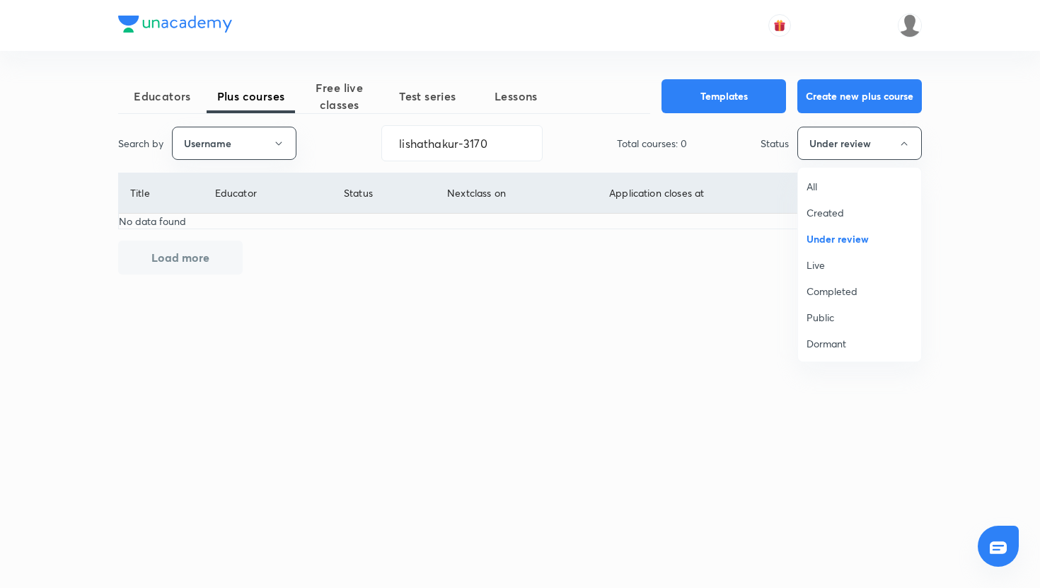
click at [838, 259] on span "Live" at bounding box center [859, 264] width 106 height 15
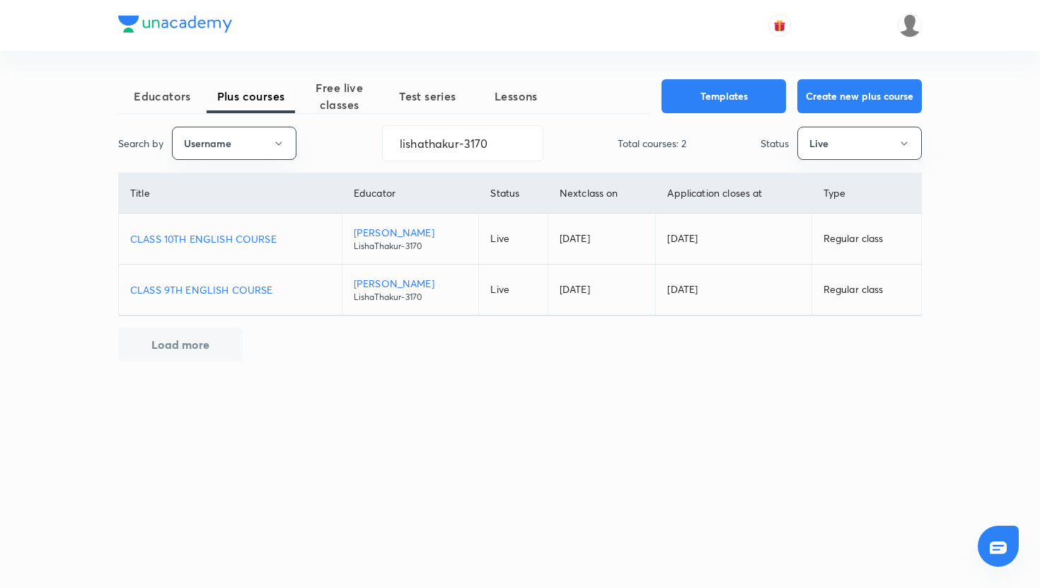
click at [266, 236] on p "CLASS 10TH ENGLISH COURSE" at bounding box center [230, 238] width 200 height 15
click at [251, 291] on p "CLASS 9TH ENGLISH COURSE" at bounding box center [230, 289] width 200 height 15
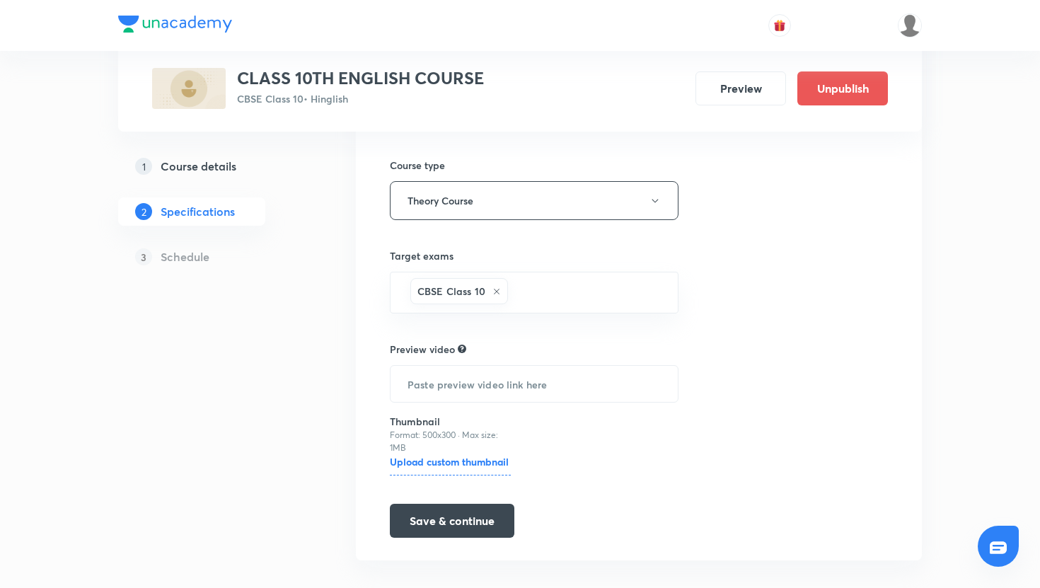
scroll to position [261, 0]
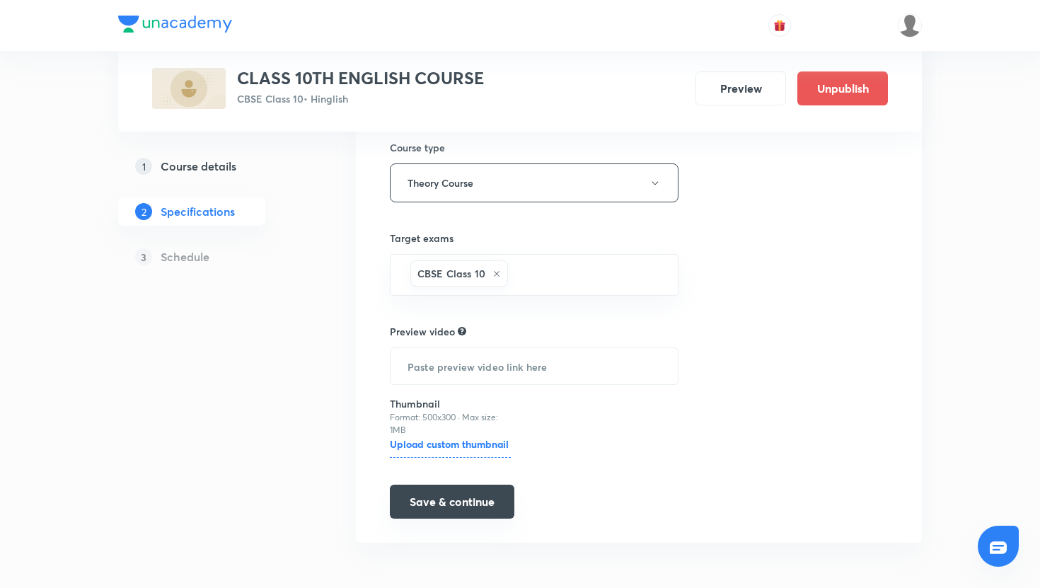
click at [460, 506] on button "Save & continue" at bounding box center [452, 501] width 124 height 34
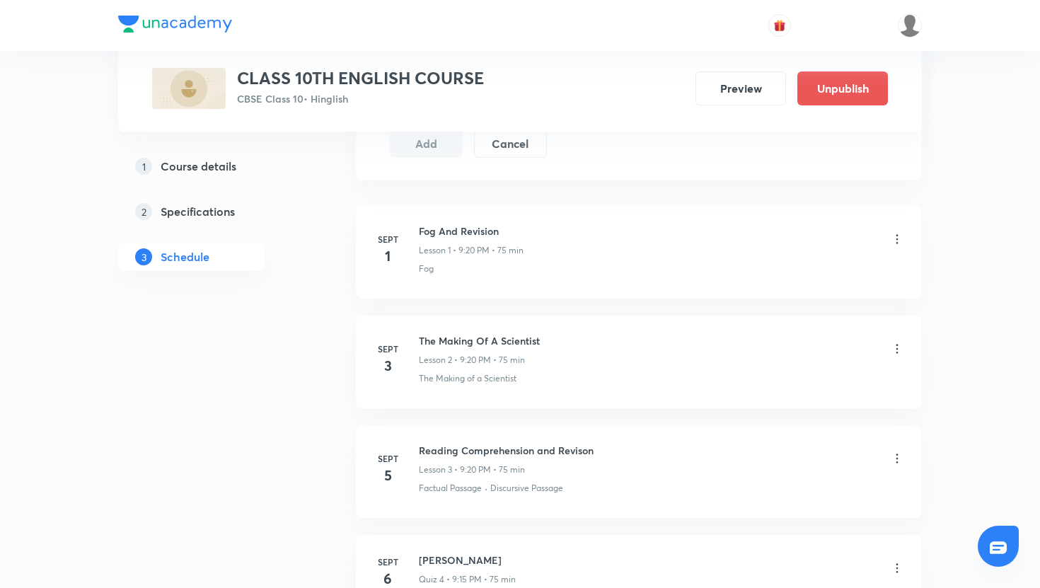
scroll to position [745, 0]
click at [391, 260] on h4 "1" at bounding box center [387, 253] width 28 height 21
click at [898, 238] on icon at bounding box center [897, 237] width 14 height 14
click at [957, 219] on div at bounding box center [520, 294] width 1040 height 588
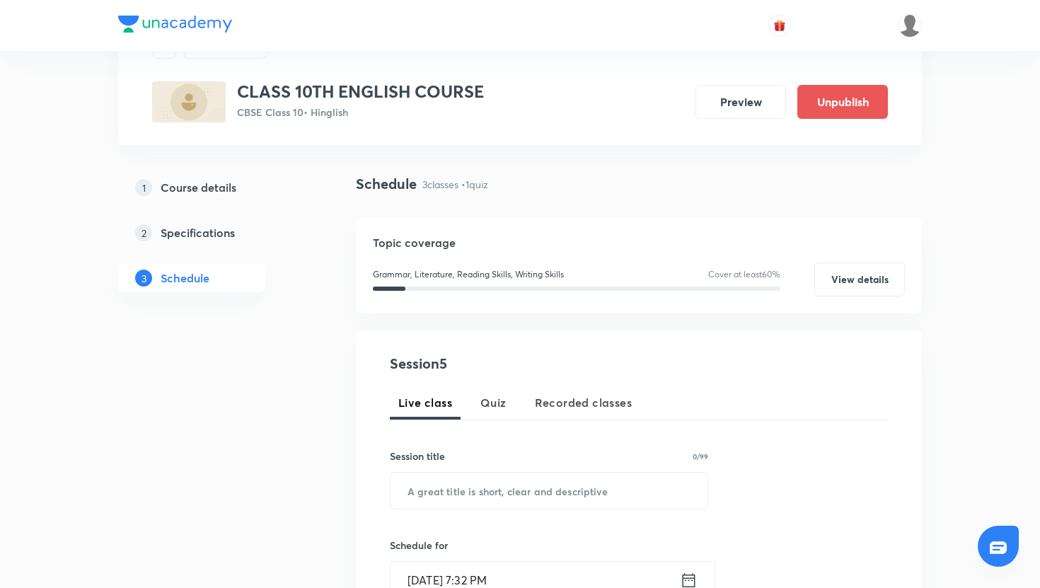
scroll to position [0, 0]
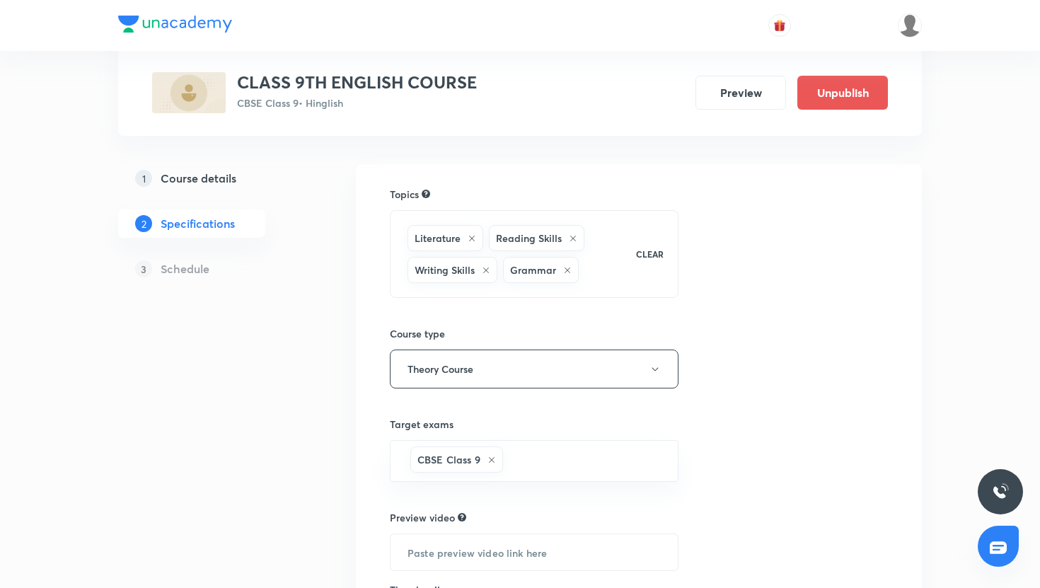
scroll to position [261, 0]
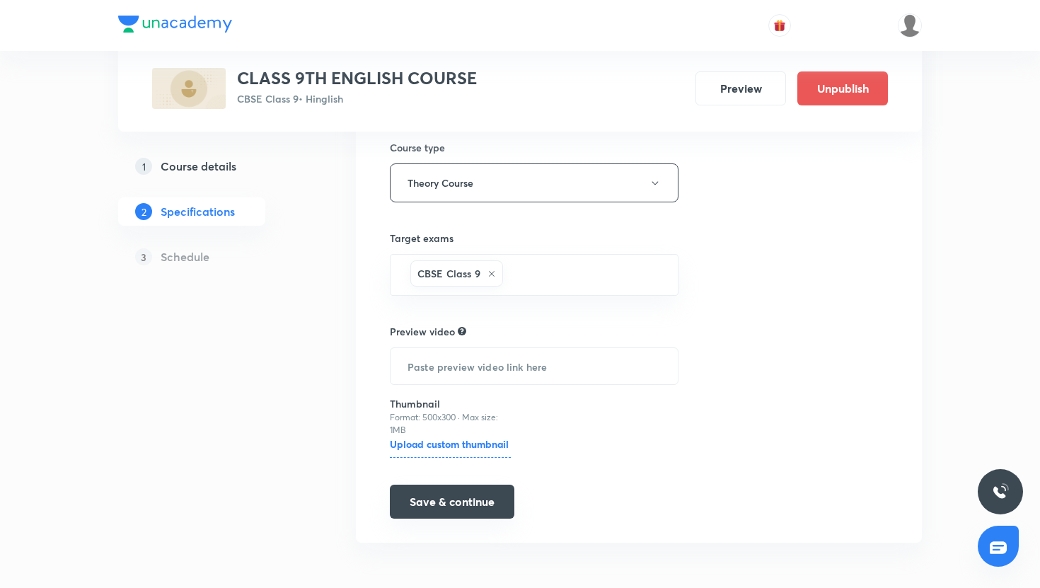
click at [467, 492] on button "Save & continue" at bounding box center [452, 501] width 124 height 34
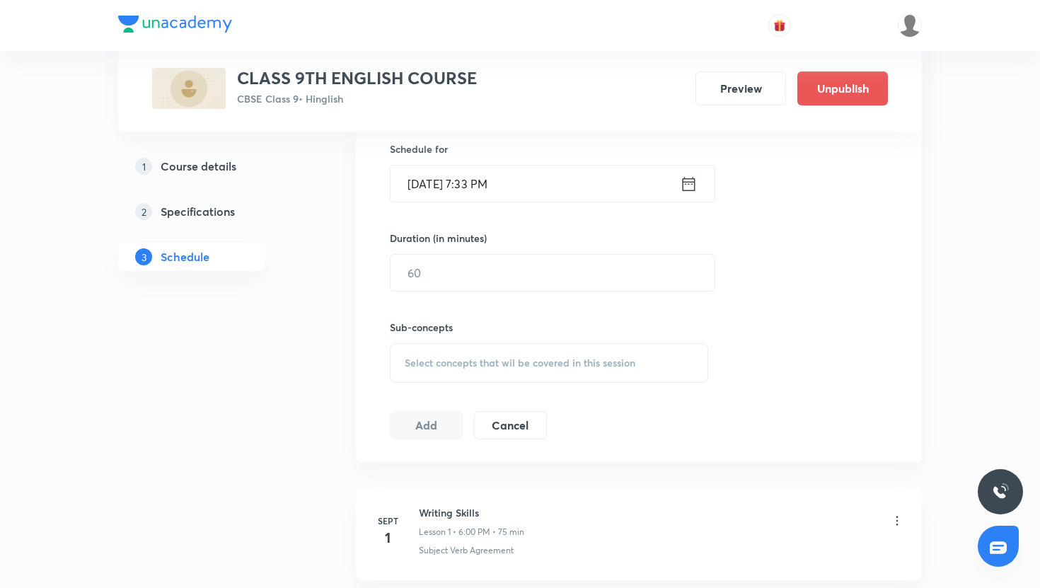
scroll to position [782, 0]
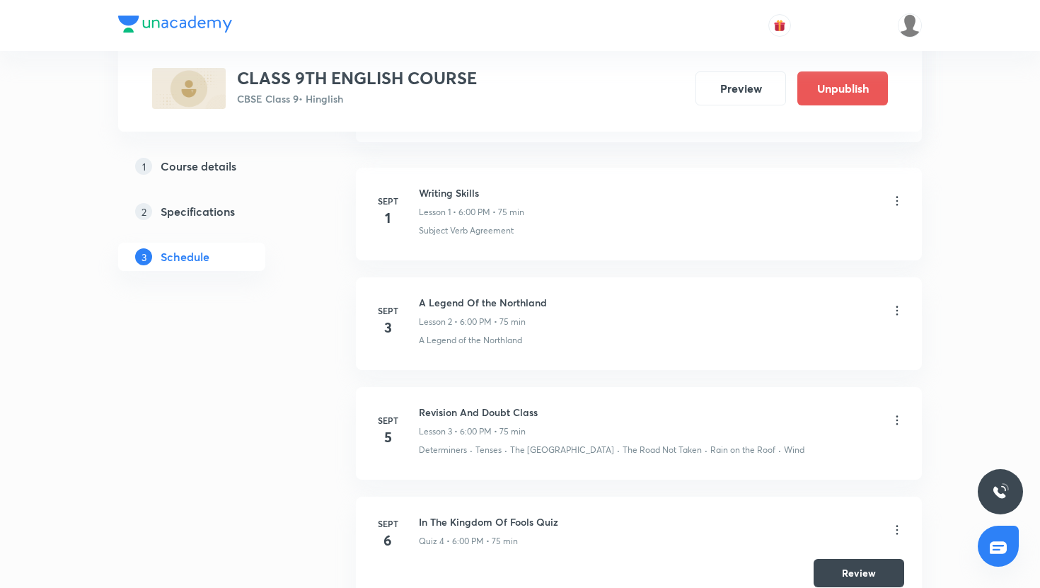
click at [388, 223] on h4 "1" at bounding box center [387, 217] width 28 height 21
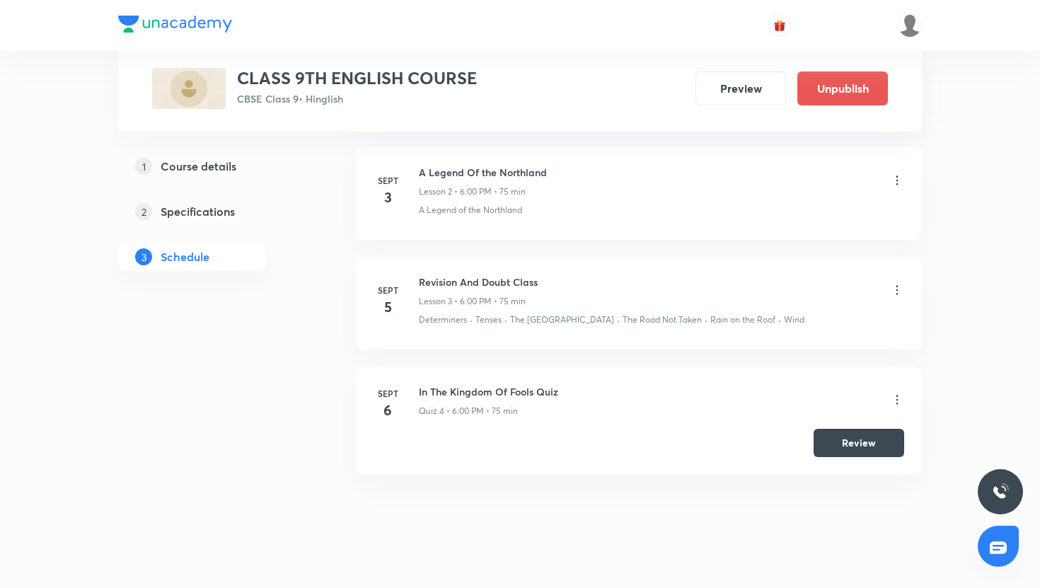
scroll to position [931, 0]
